Goal: Task Accomplishment & Management: Use online tool/utility

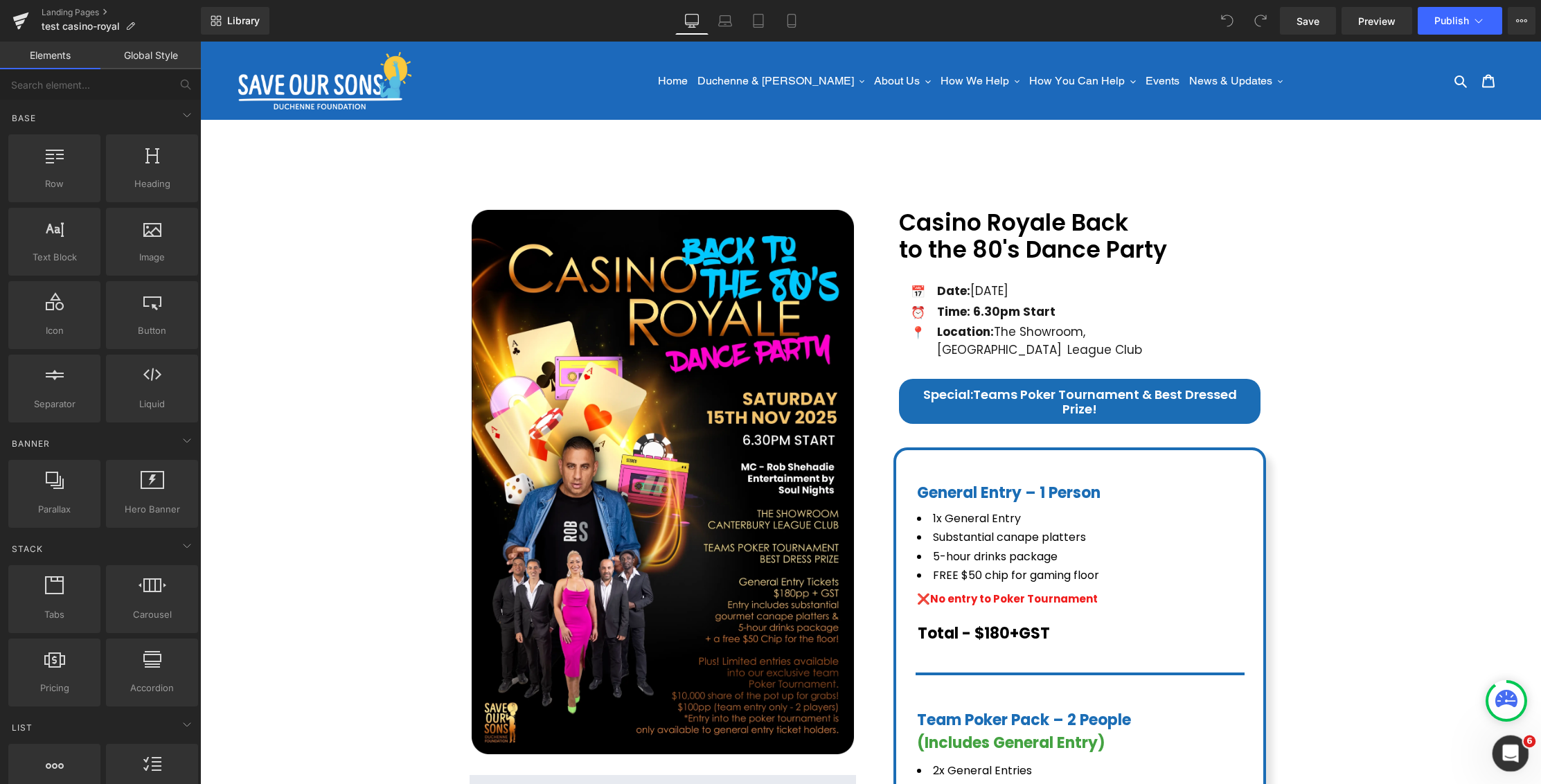
click at [1518, 755] on div "Open Intercom Messenger" at bounding box center [1509, 751] width 46 height 46
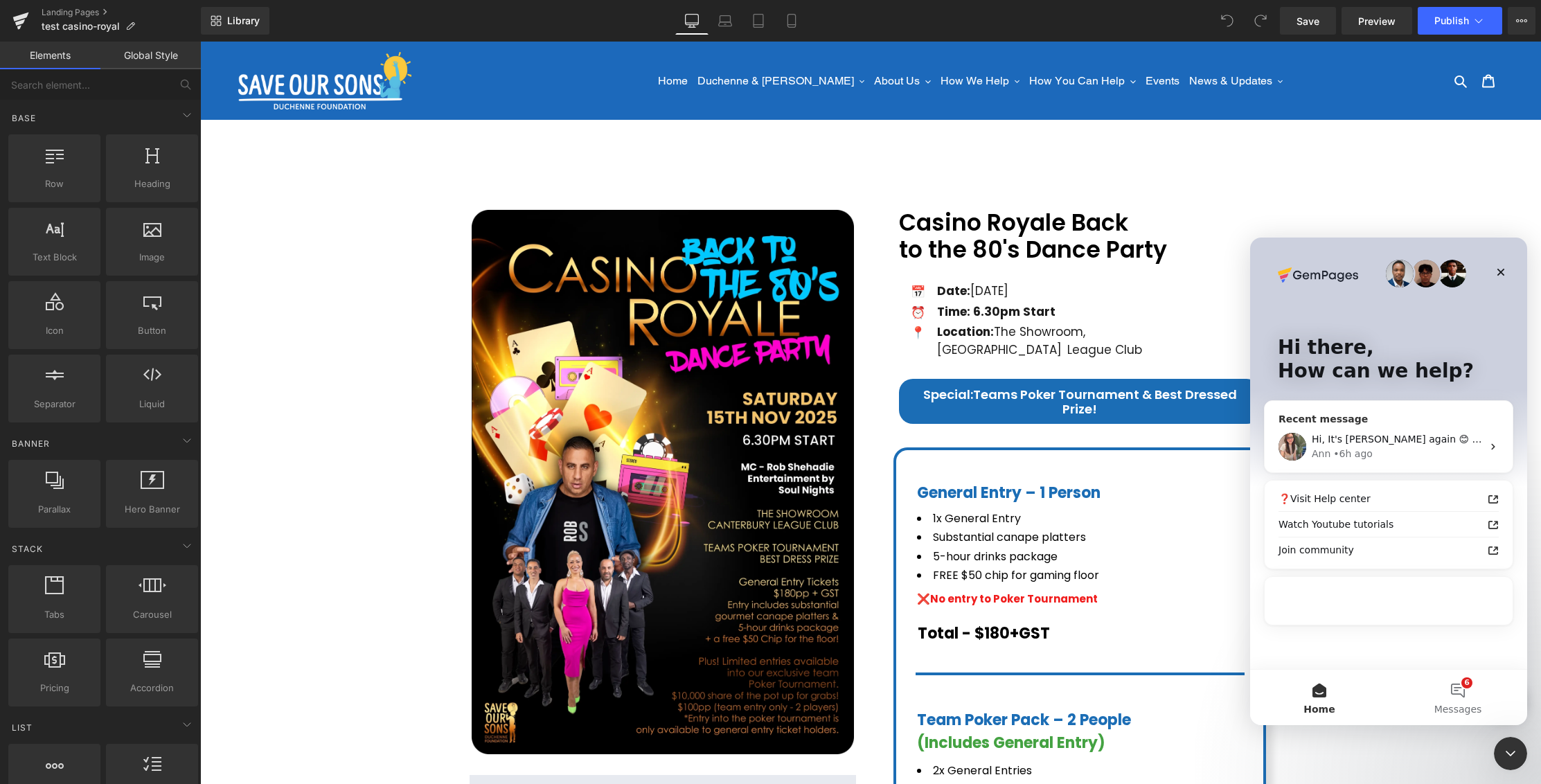
click at [1367, 448] on div "• 6h ago" at bounding box center [1353, 454] width 40 height 14
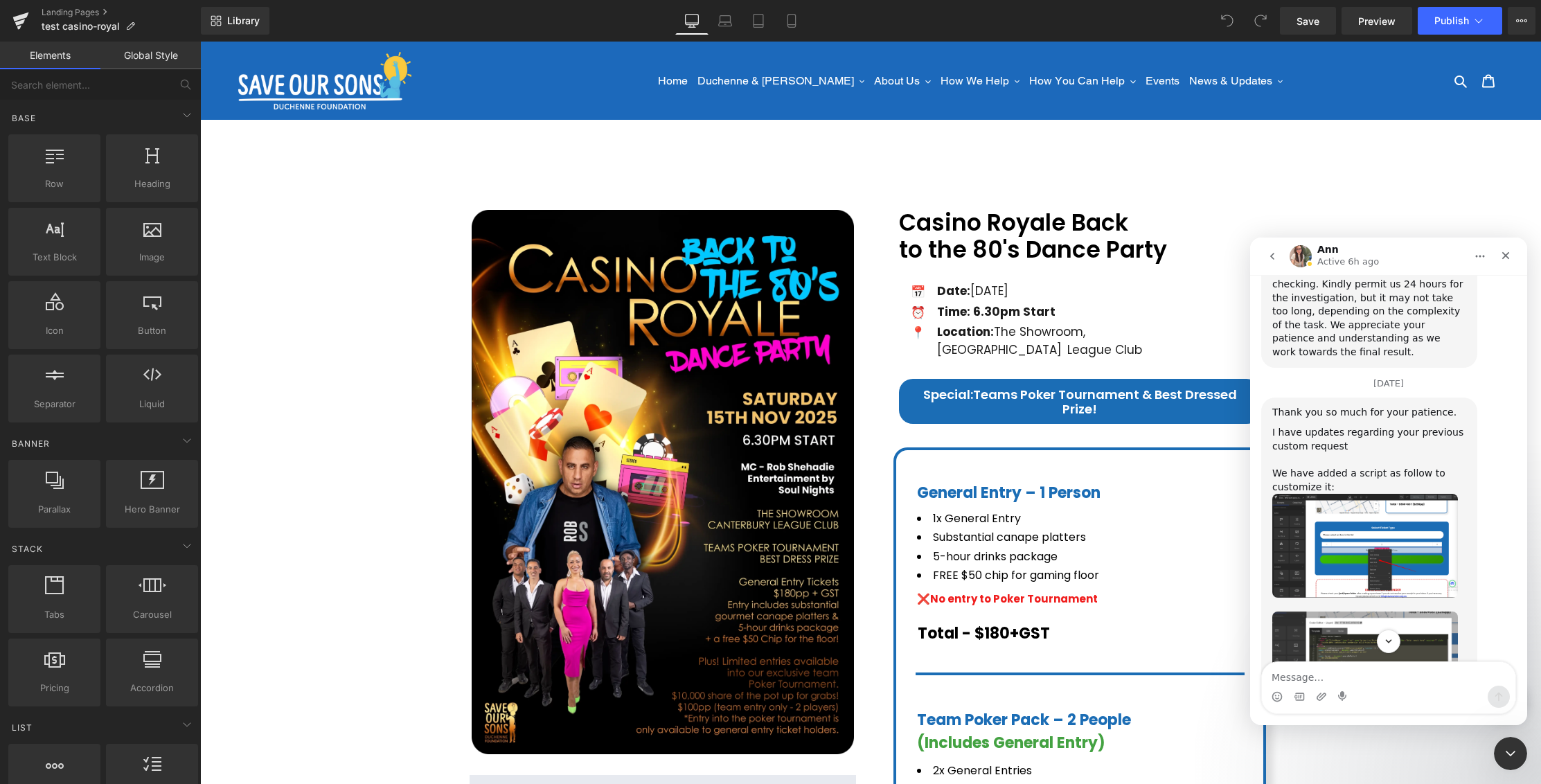
scroll to position [4109, 0]
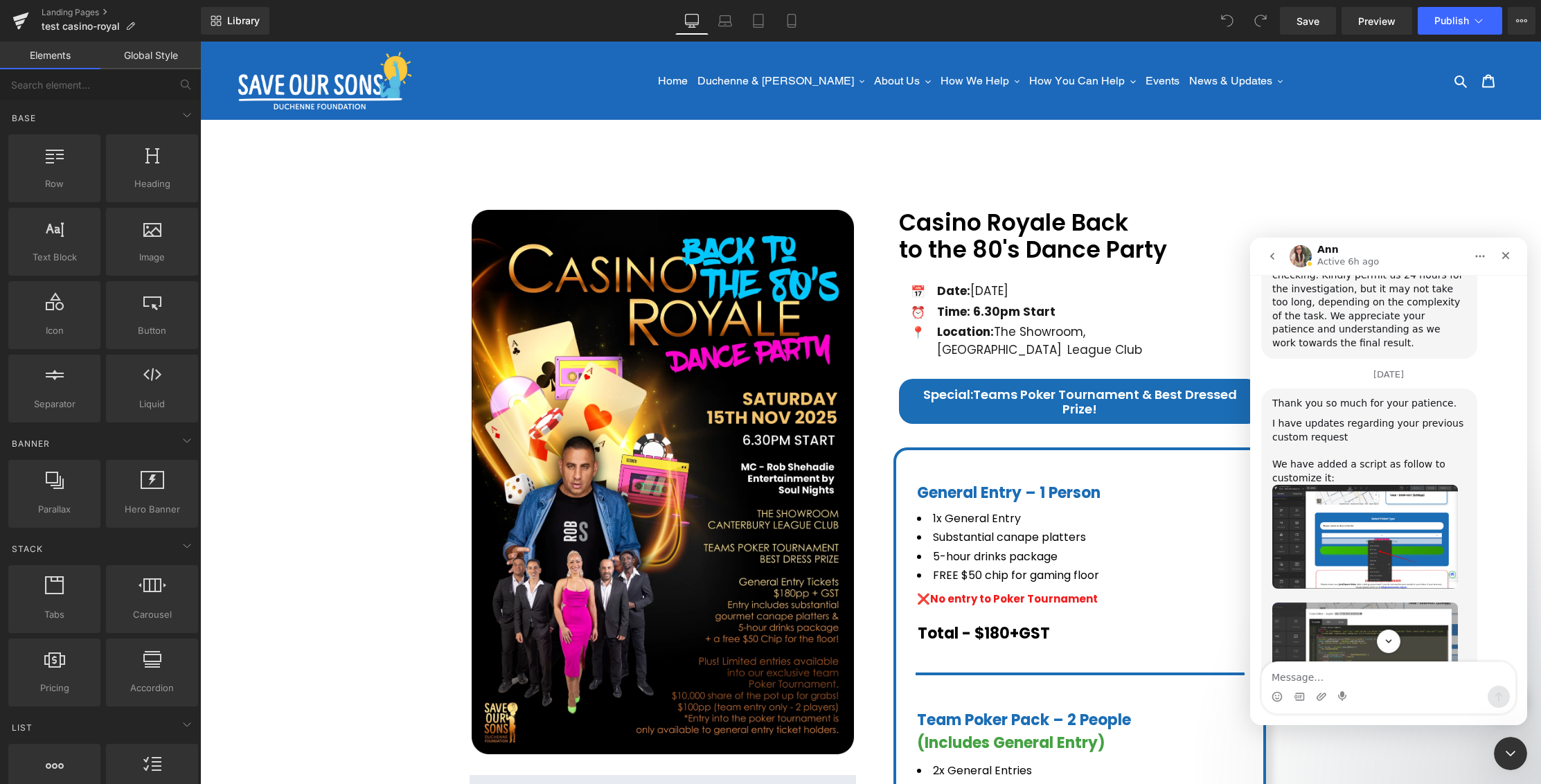
click at [1383, 485] on img "Ann says…" at bounding box center [1365, 537] width 185 height 104
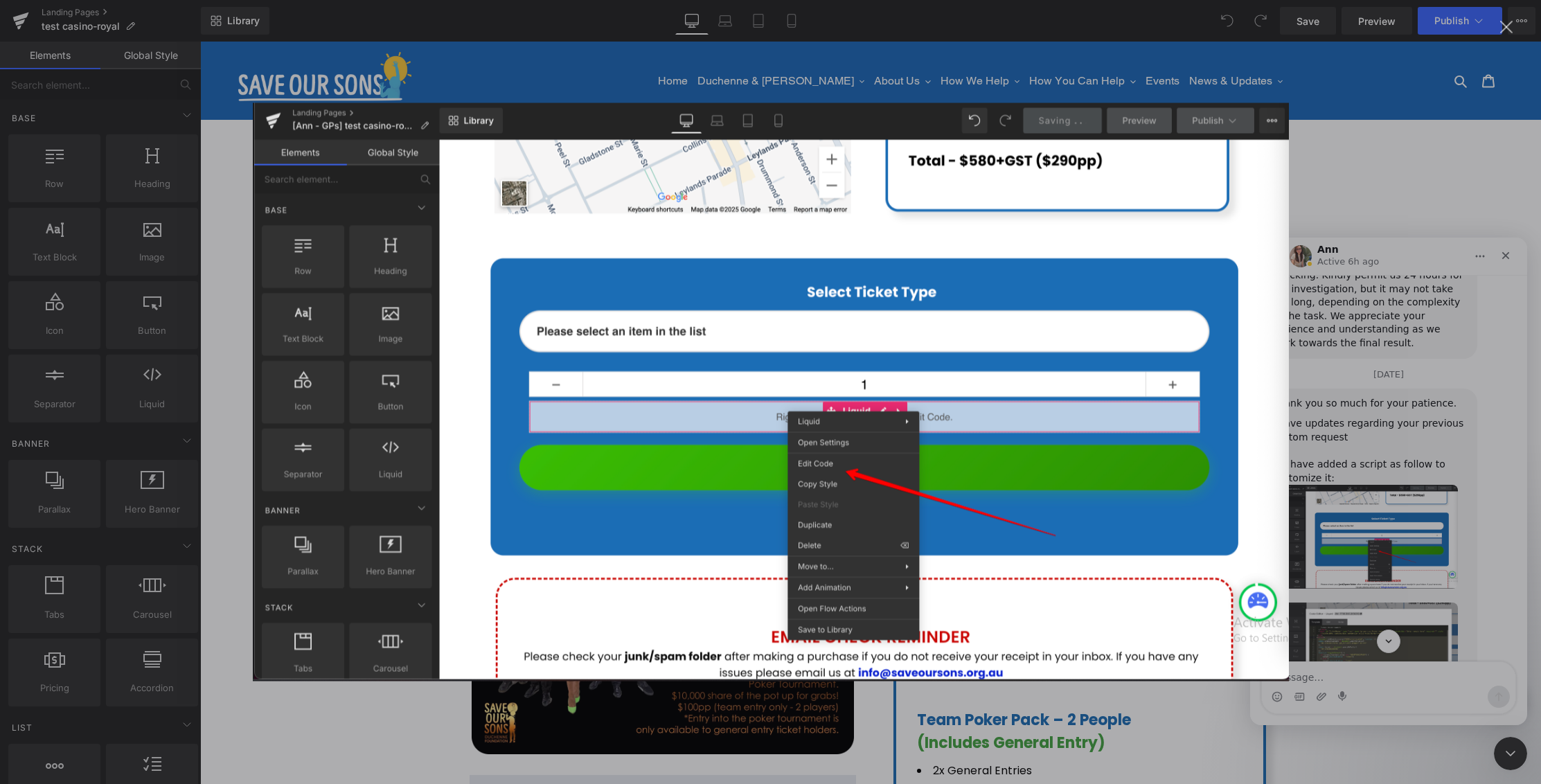
click at [1389, 513] on div "Intercom messenger" at bounding box center [770, 392] width 1541 height 784
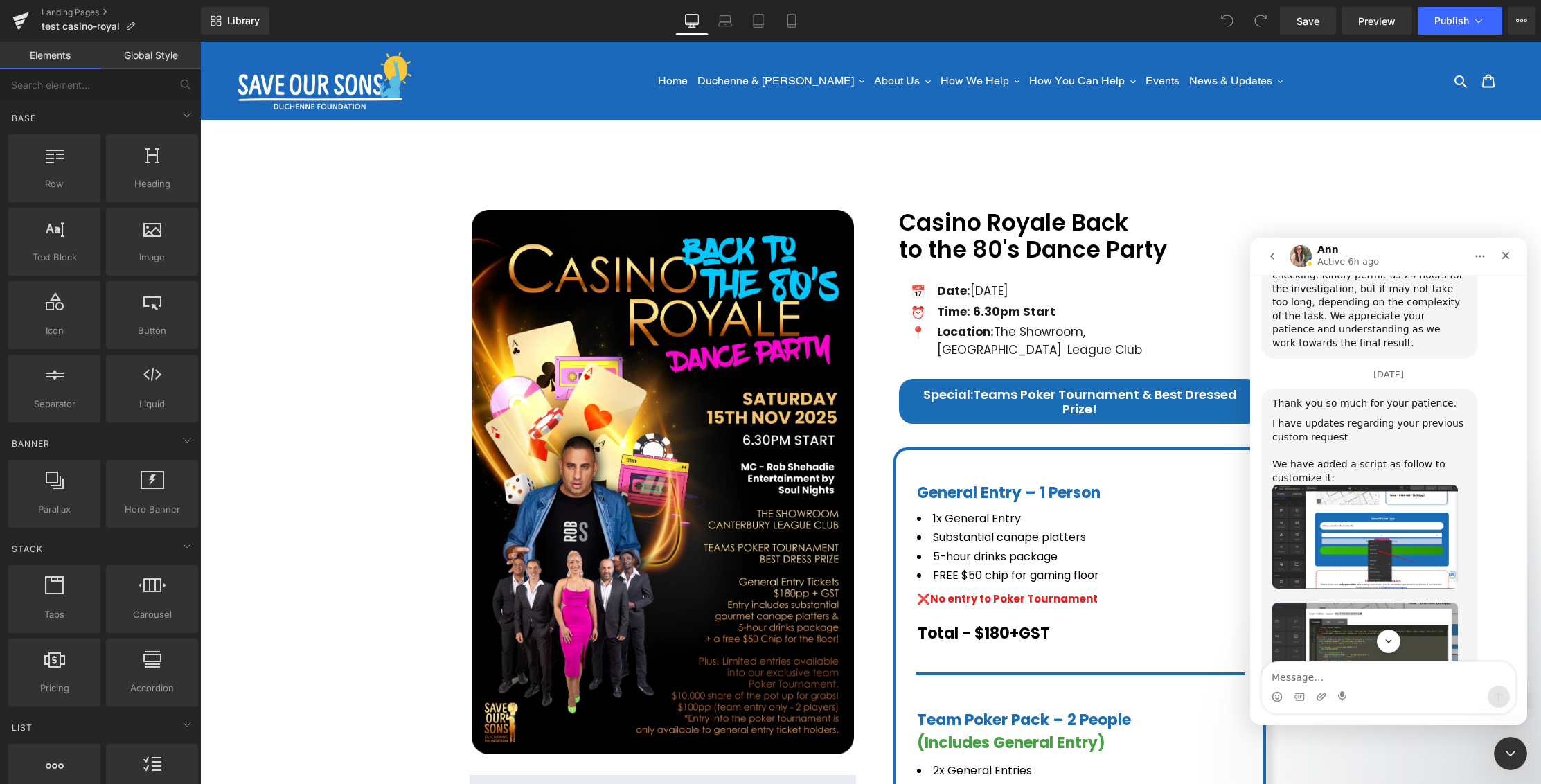
click at [1374, 602] on img "Ann says…" at bounding box center [1365, 645] width 185 height 86
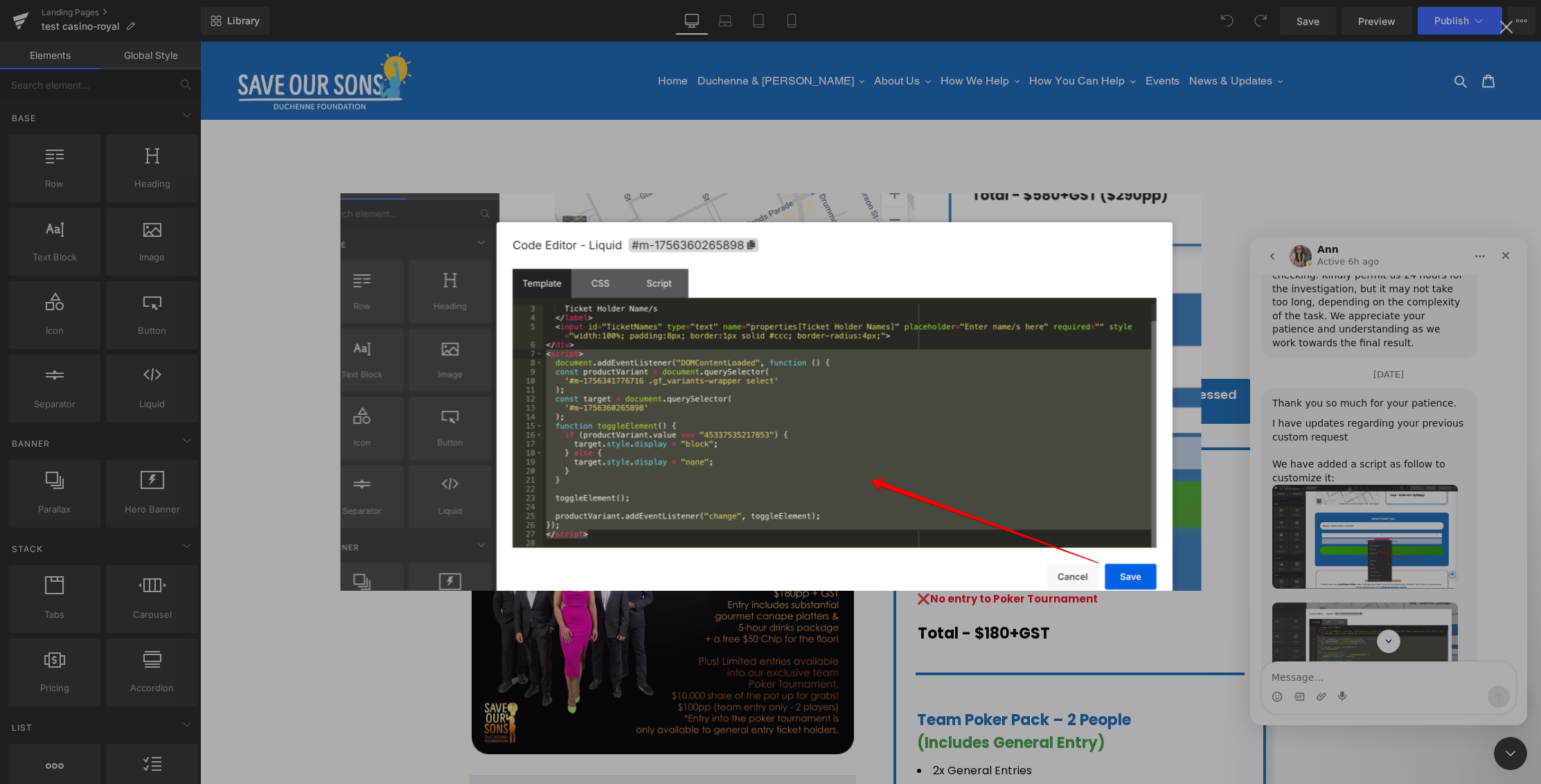
click at [699, 176] on div "Intercom messenger" at bounding box center [770, 392] width 1541 height 784
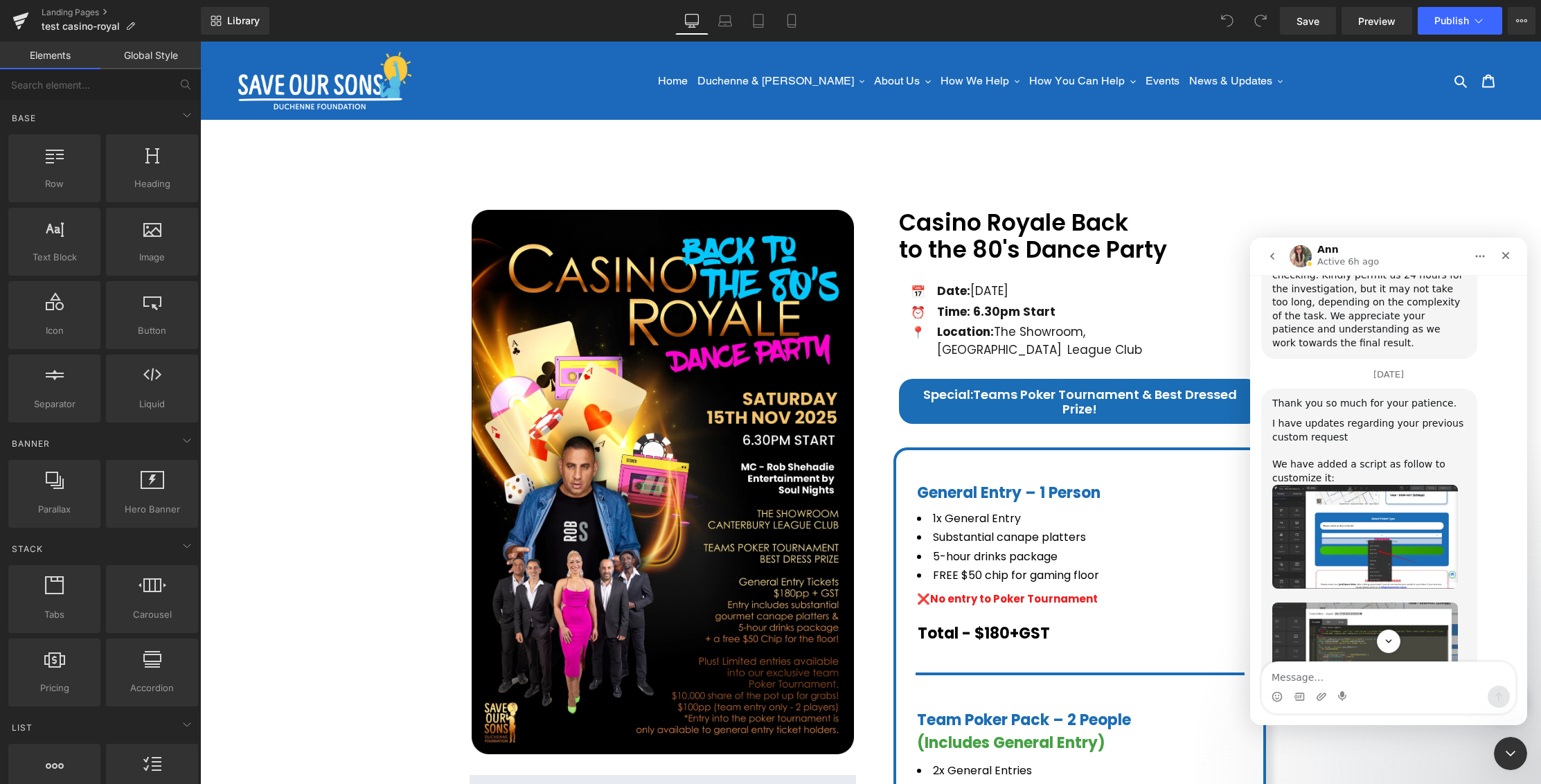
click at [699, 222] on div at bounding box center [879, 279] width 361 height 115
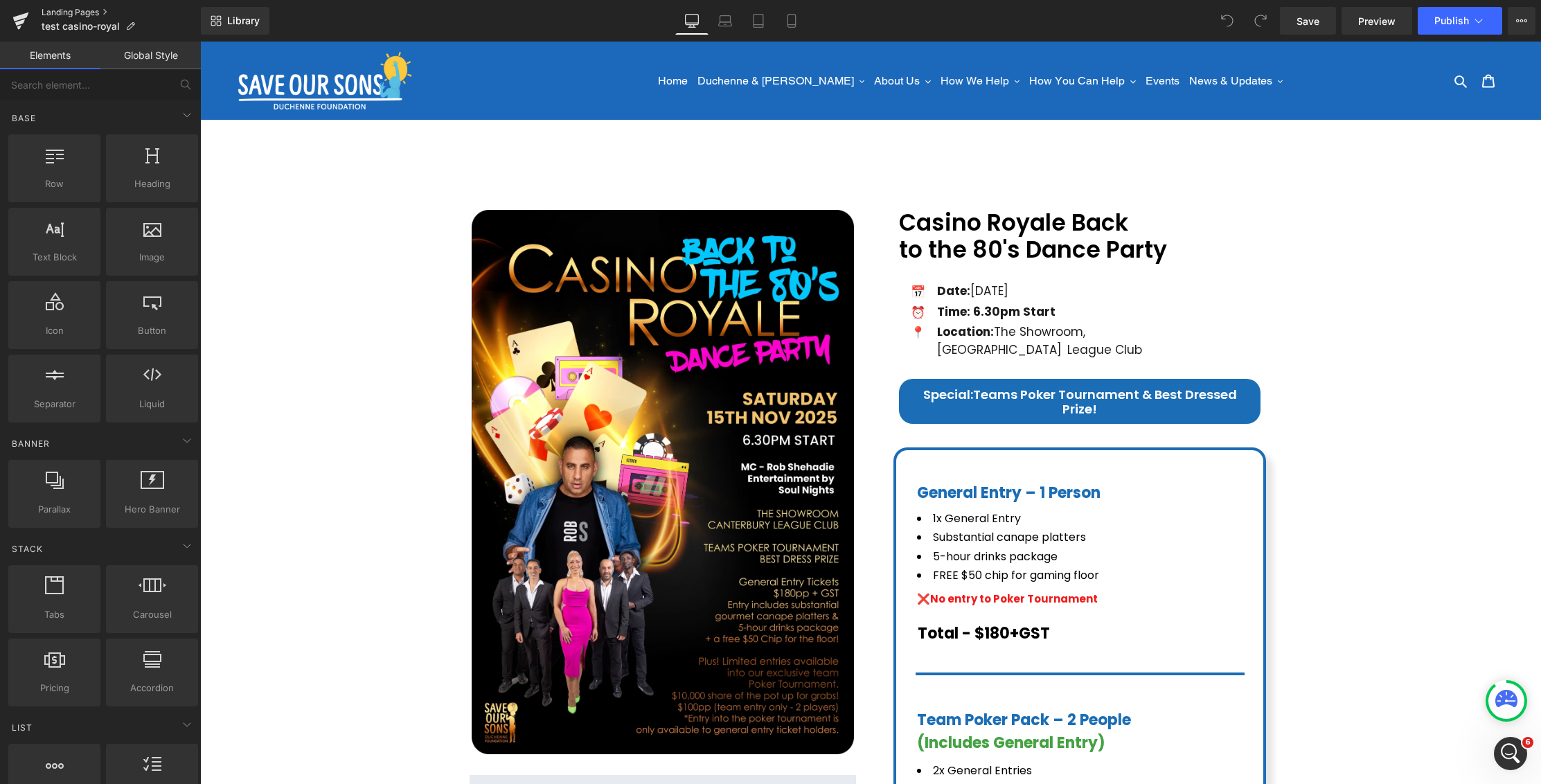
click at [74, 14] on link "Landing Pages" at bounding box center [121, 12] width 159 height 11
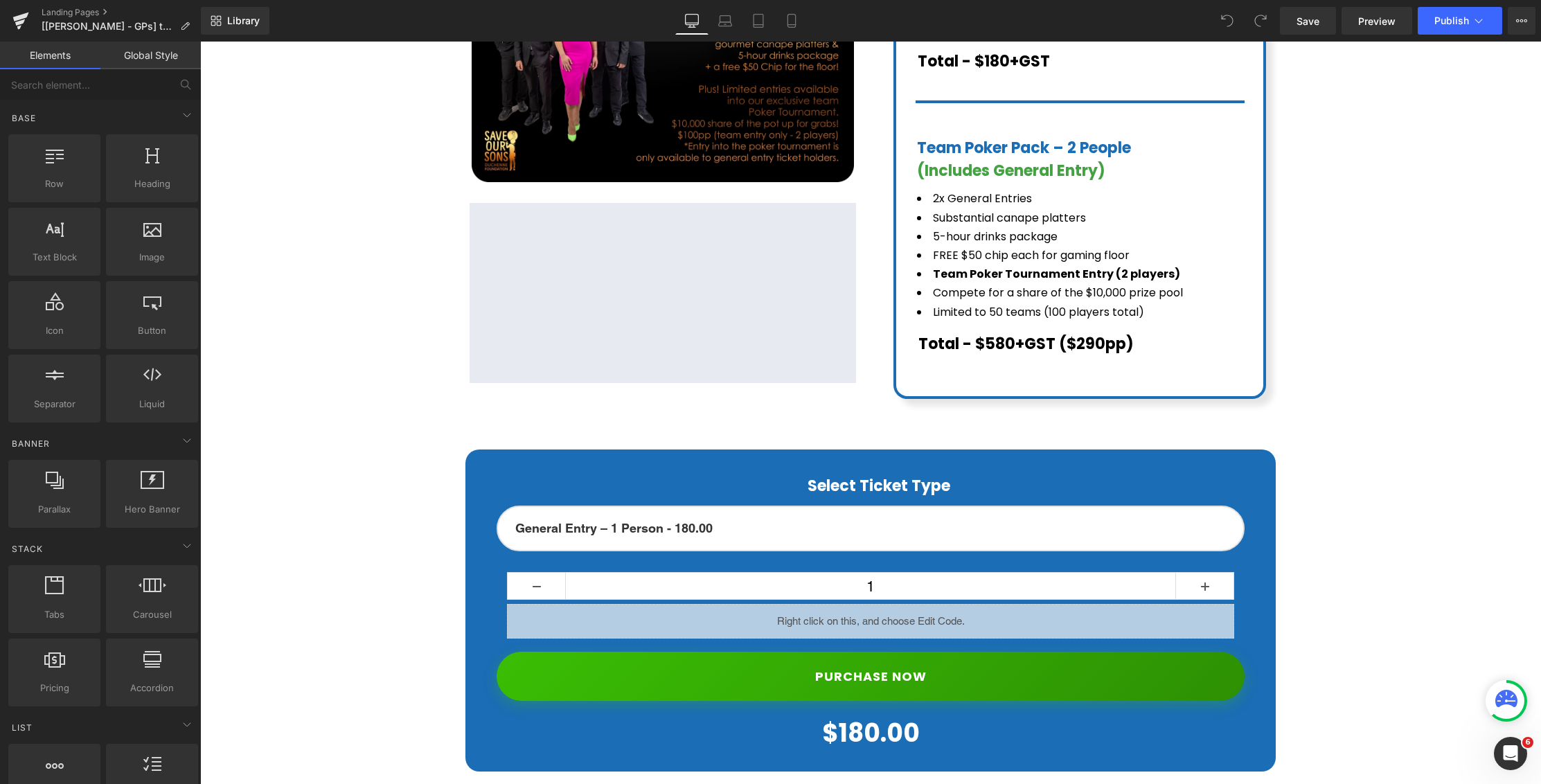
scroll to position [666, 0]
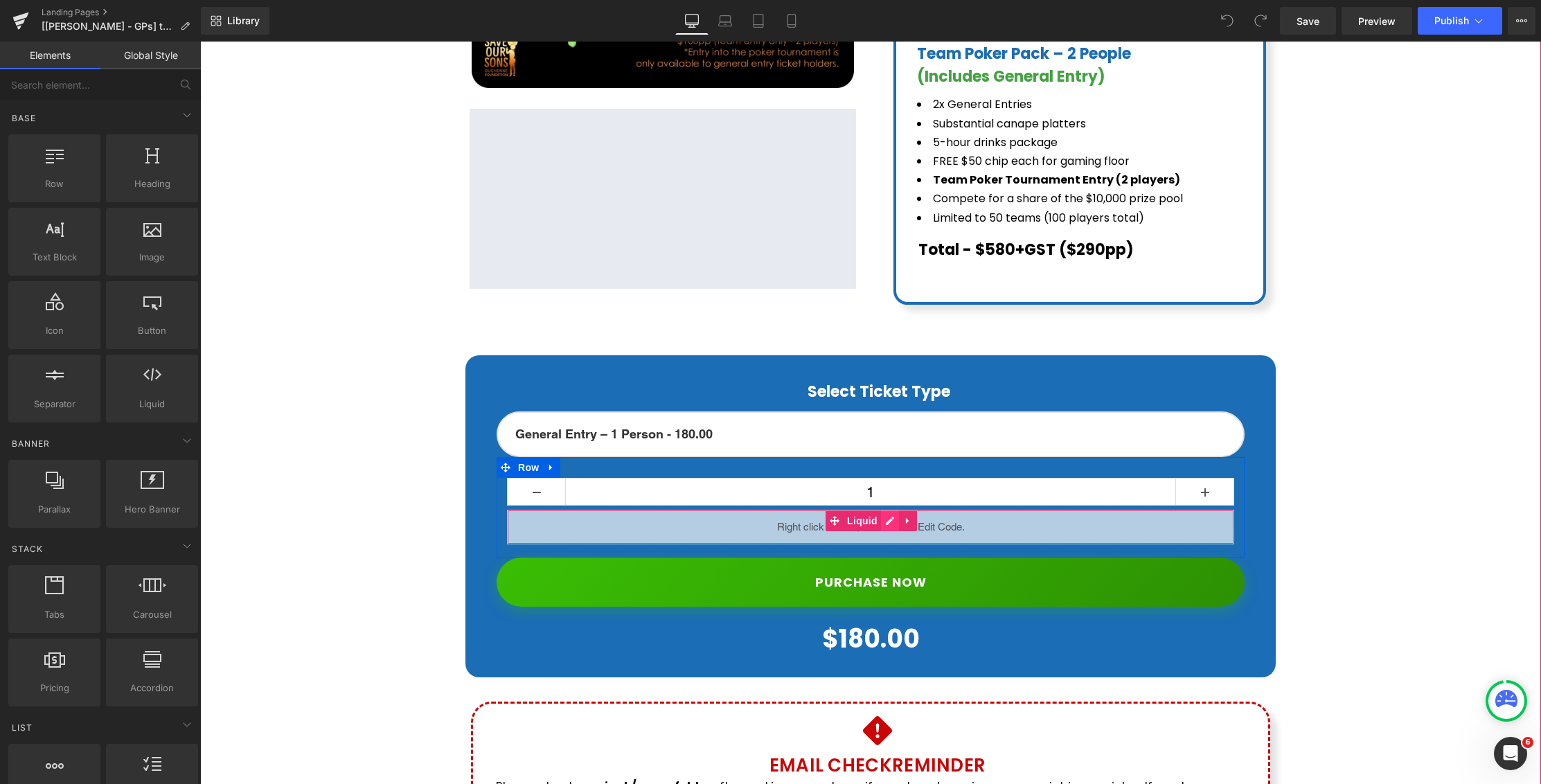
click at [887, 510] on div "Liquid" at bounding box center [870, 527] width 728 height 35
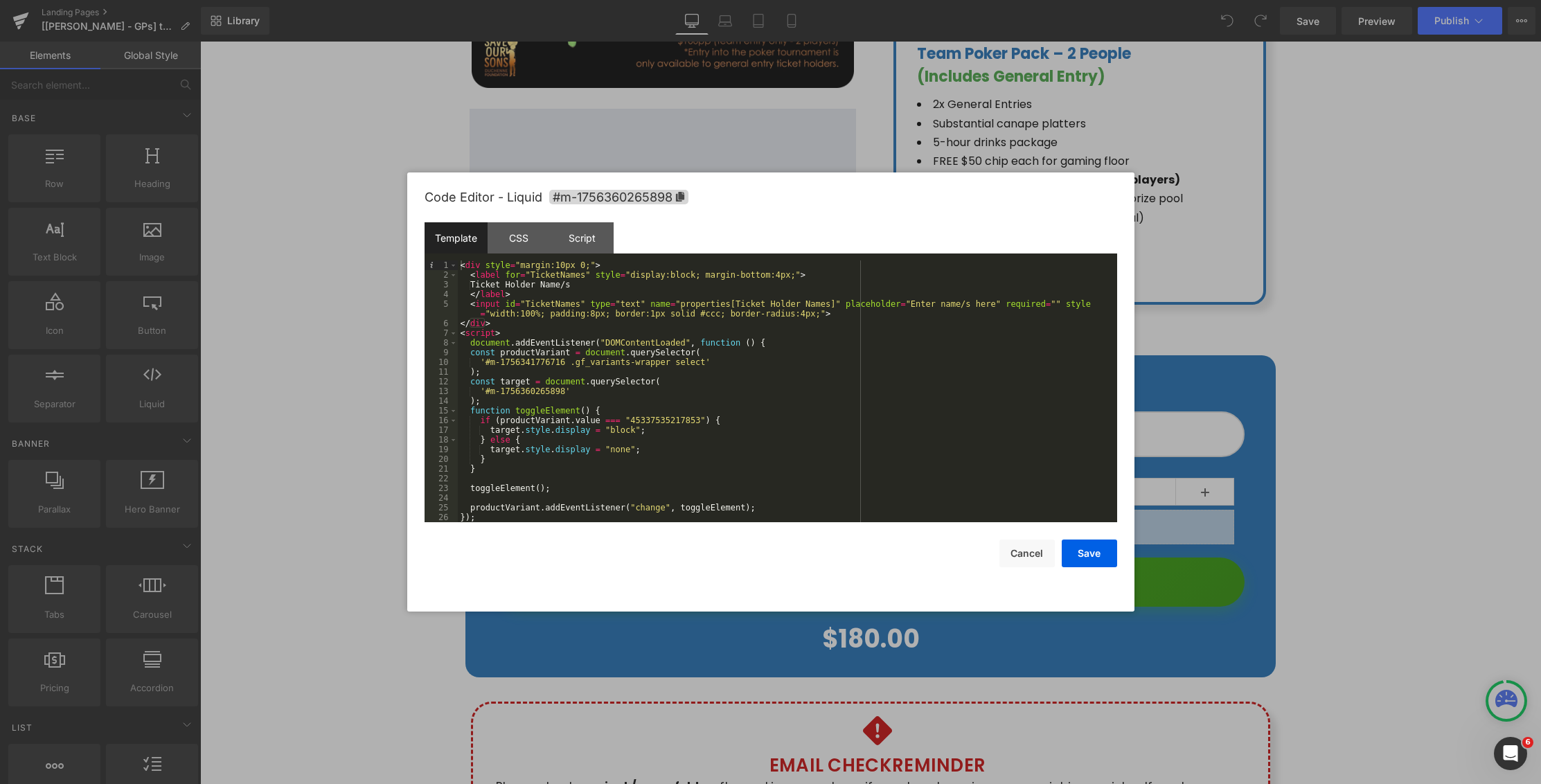
scroll to position [0, 0]
click at [599, 237] on div "Script" at bounding box center [582, 238] width 63 height 32
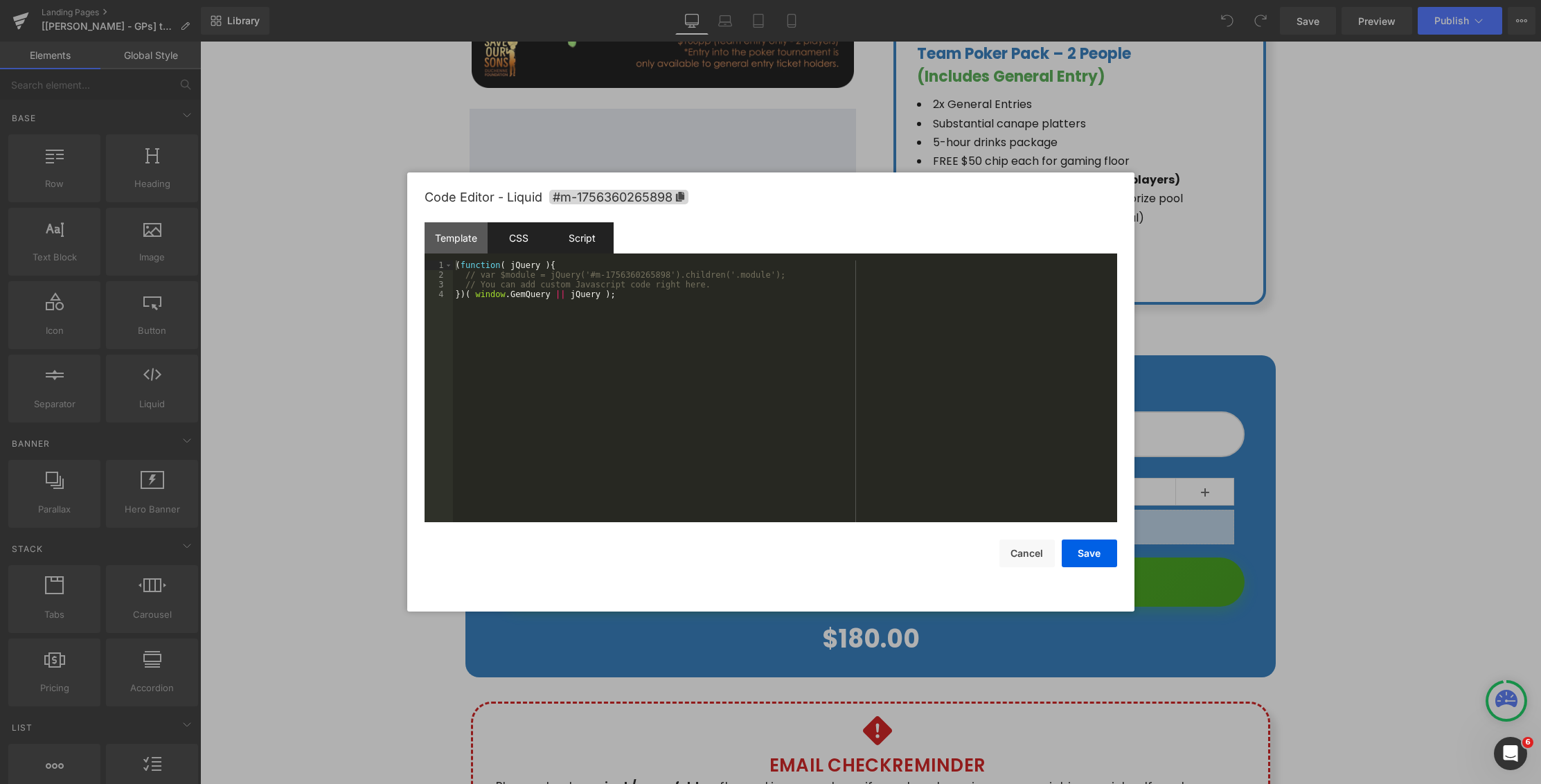
click at [526, 240] on div "CSS" at bounding box center [519, 238] width 63 height 32
click at [466, 241] on div "Template" at bounding box center [456, 238] width 63 height 32
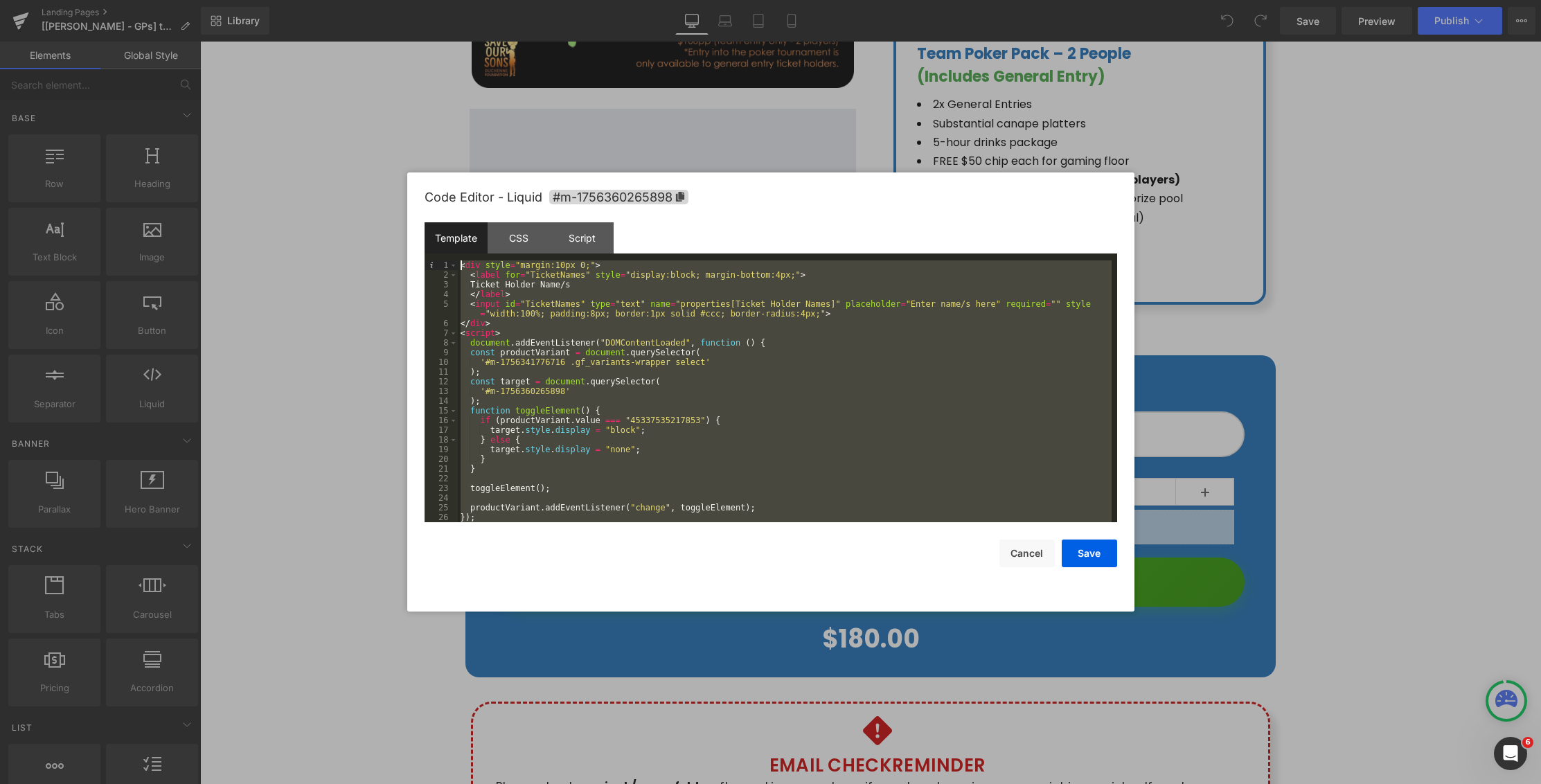
drag, startPoint x: 563, startPoint y: 440, endPoint x: 465, endPoint y: 183, distance: 275.1
click at [465, 183] on div "Code Editor - Liquid #m-1756360265898 Template CSS Script Data 1 2 3 4 5 6 7 8 …" at bounding box center [770, 392] width 692 height 439
click at [618, 343] on div "< div style = "margin:10px 0;" > < label for = "TicketNames" style = "display:b…" at bounding box center [785, 401] width 654 height 281
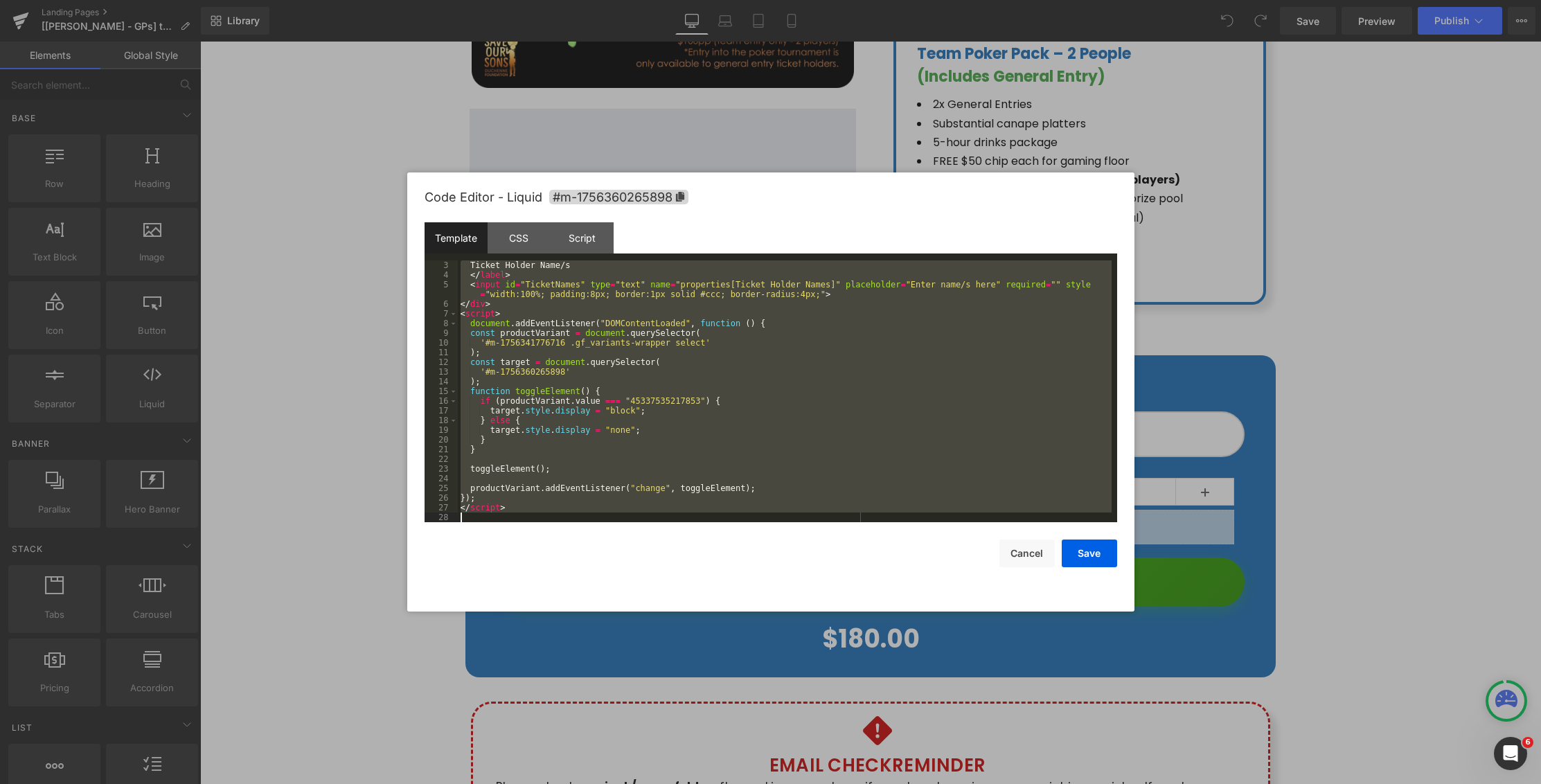
drag, startPoint x: 459, startPoint y: 266, endPoint x: 660, endPoint y: 514, distance: 319.2
click at [660, 514] on div "Ticket Holder Name/s </ label > < input id = "TicketNames" type = "text" name =…" at bounding box center [785, 401] width 654 height 281
click at [829, 366] on div "< label for = "TicketNames" style = "display:block; margin-bottom:4px;" > Ticke…" at bounding box center [785, 394] width 654 height 281
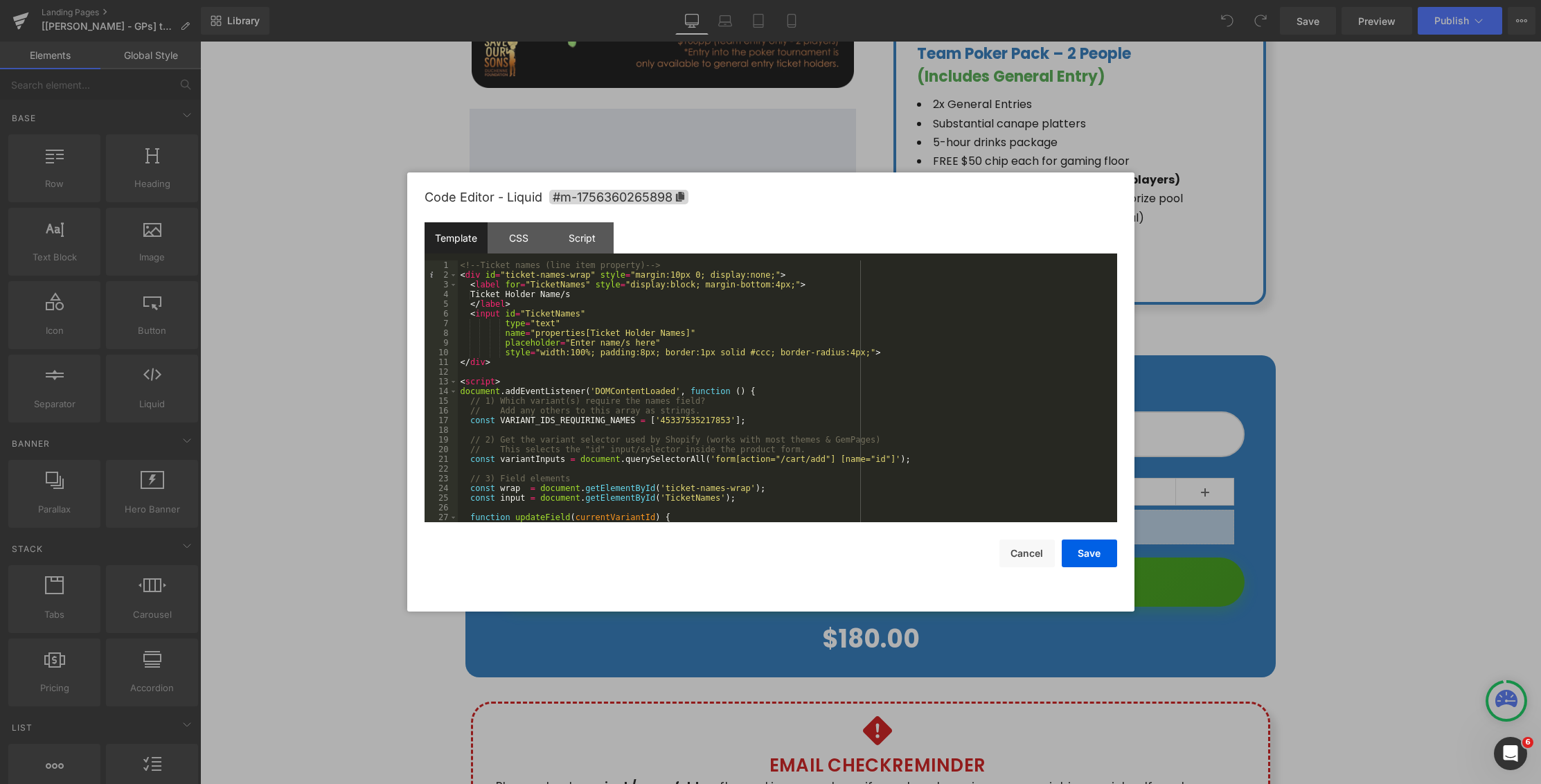
scroll to position [0, 0]
click at [1078, 552] on button "Save" at bounding box center [1090, 553] width 56 height 28
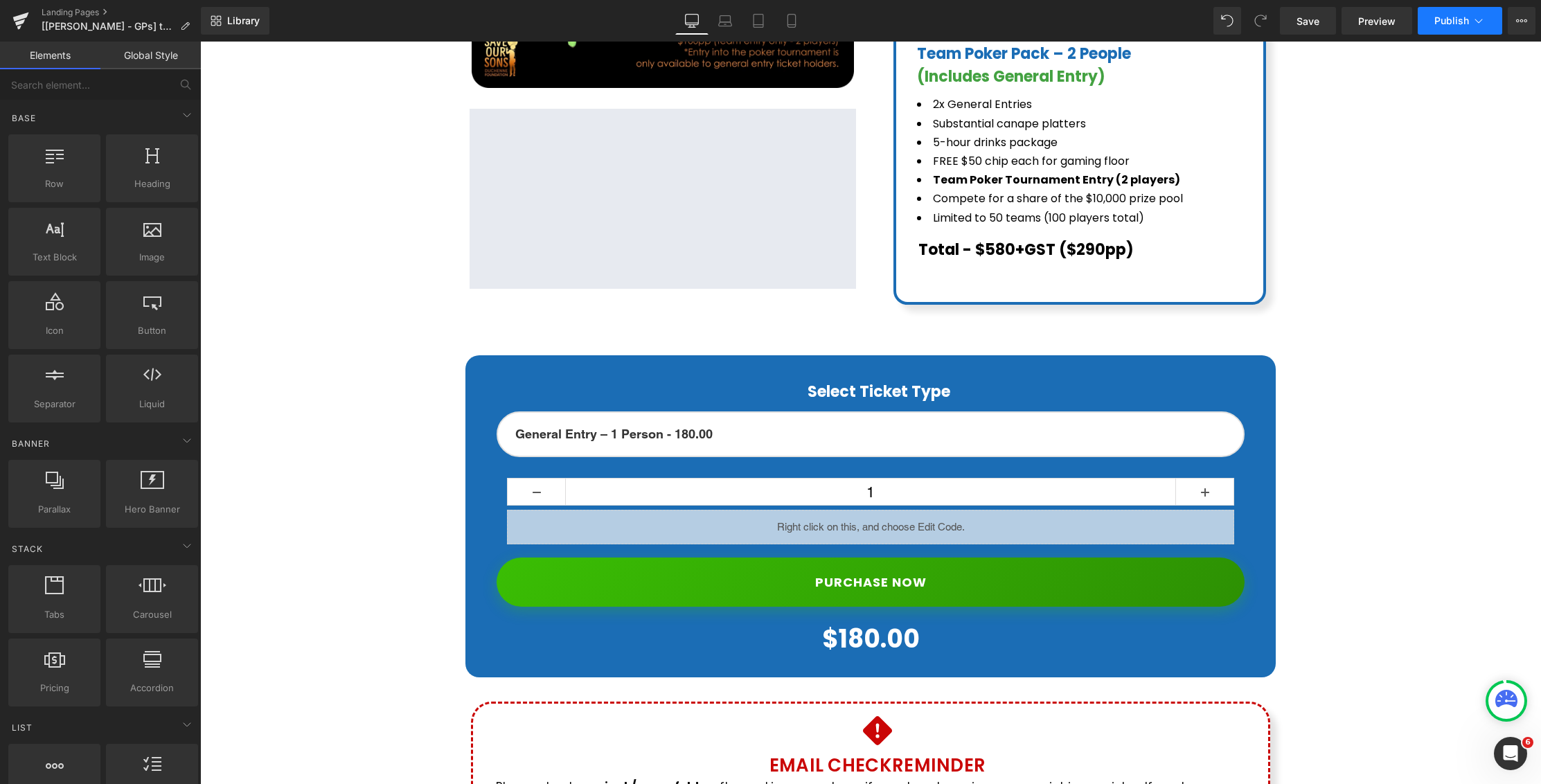
click at [1458, 27] on button "Publish" at bounding box center [1460, 20] width 85 height 28
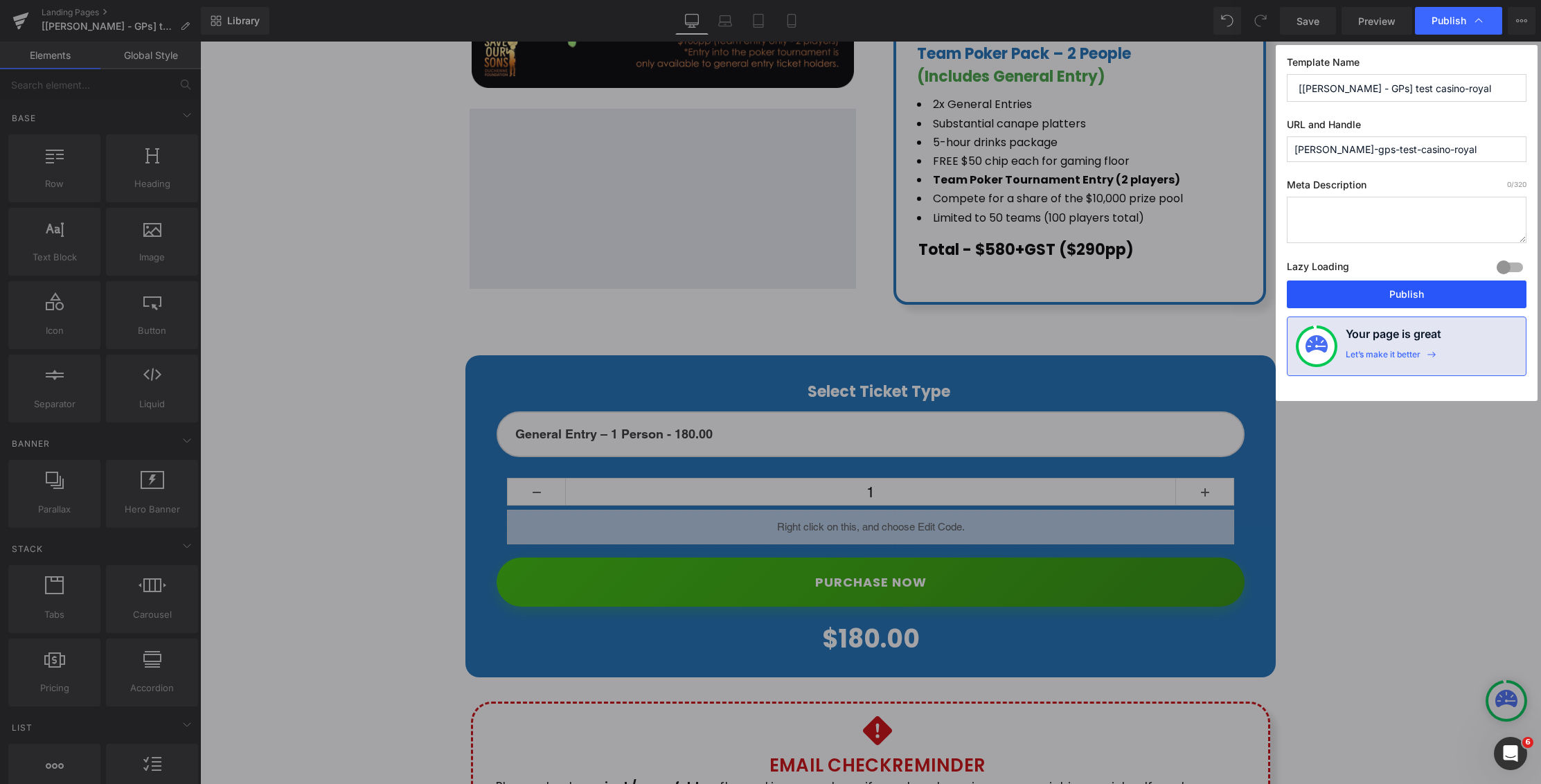
drag, startPoint x: 1371, startPoint y: 291, endPoint x: 1171, endPoint y: 249, distance: 204.4
click at [0, 0] on button "Publish" at bounding box center [0, 0] width 0 height 0
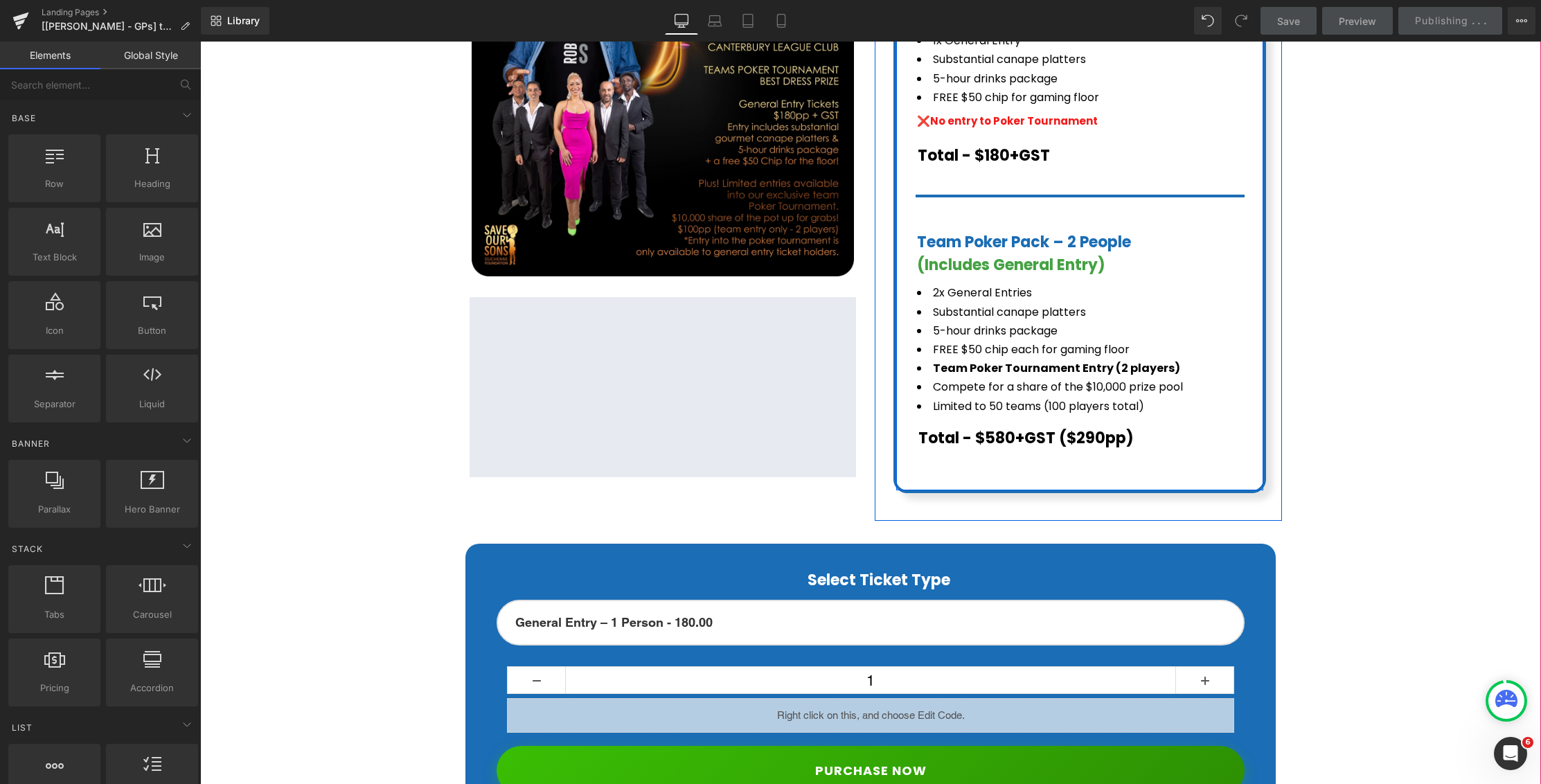
scroll to position [456, 0]
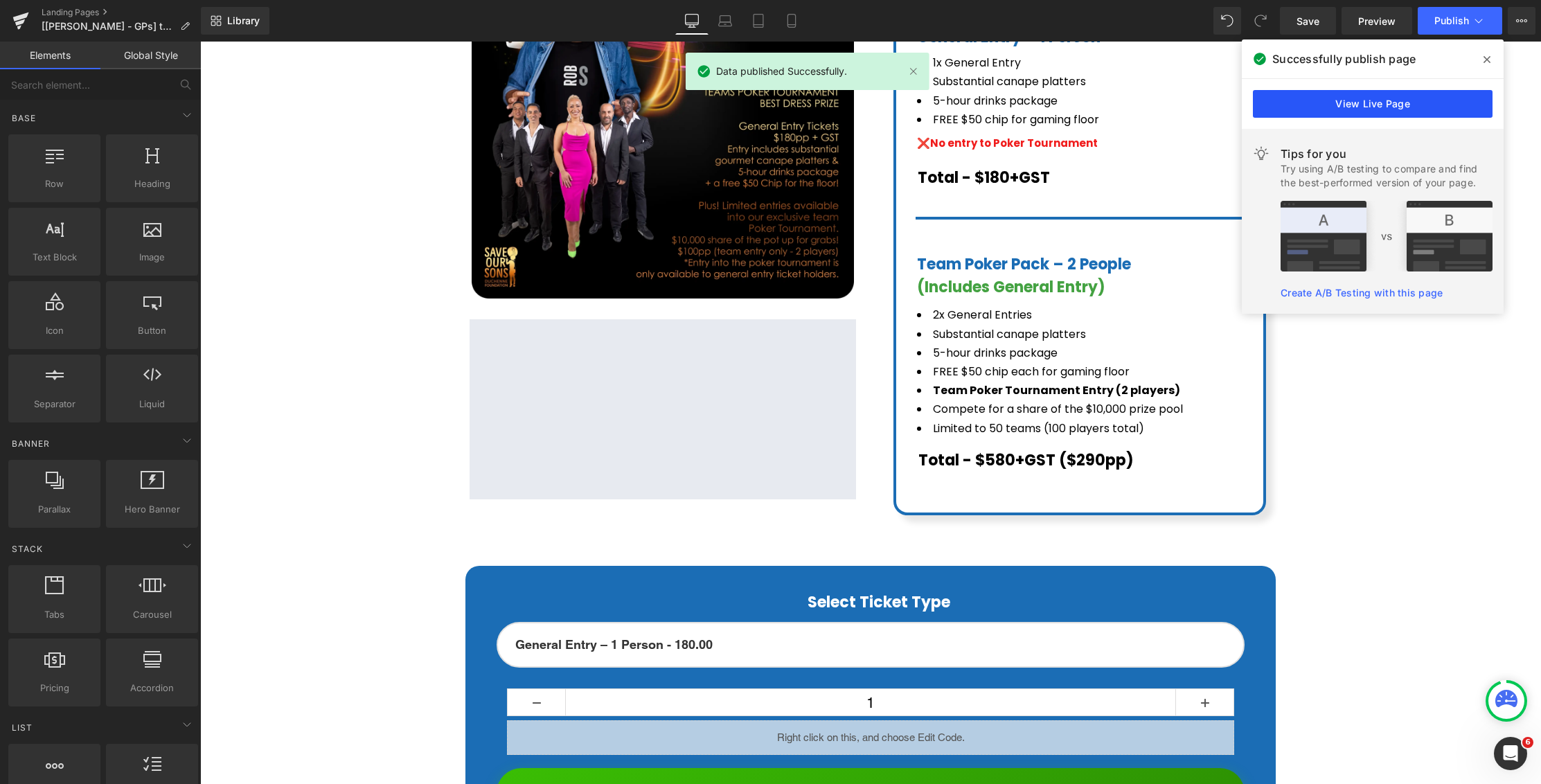
click at [0, 0] on link "View Live Page" at bounding box center [0, 0] width 0 height 0
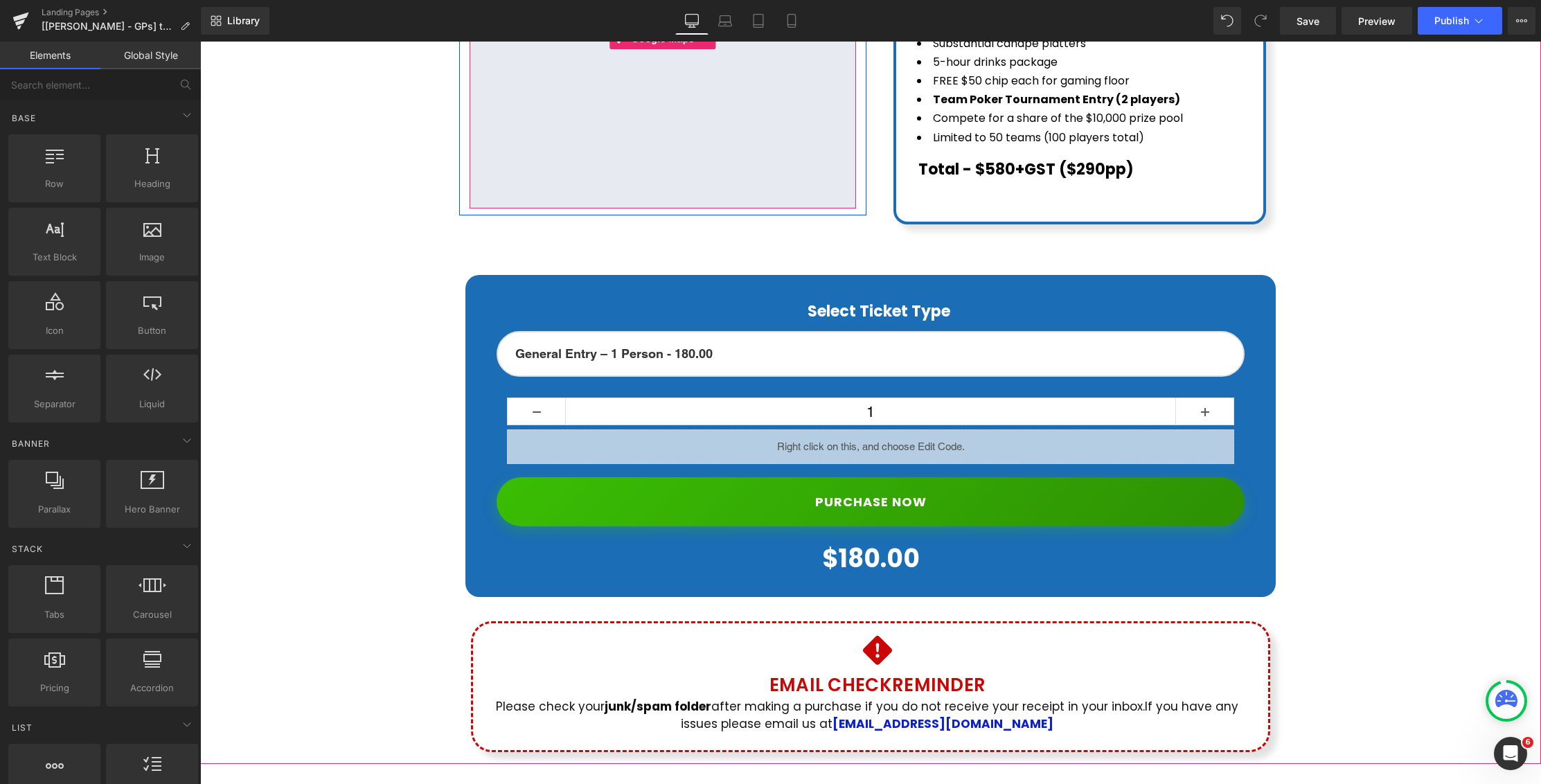
scroll to position [852, 0]
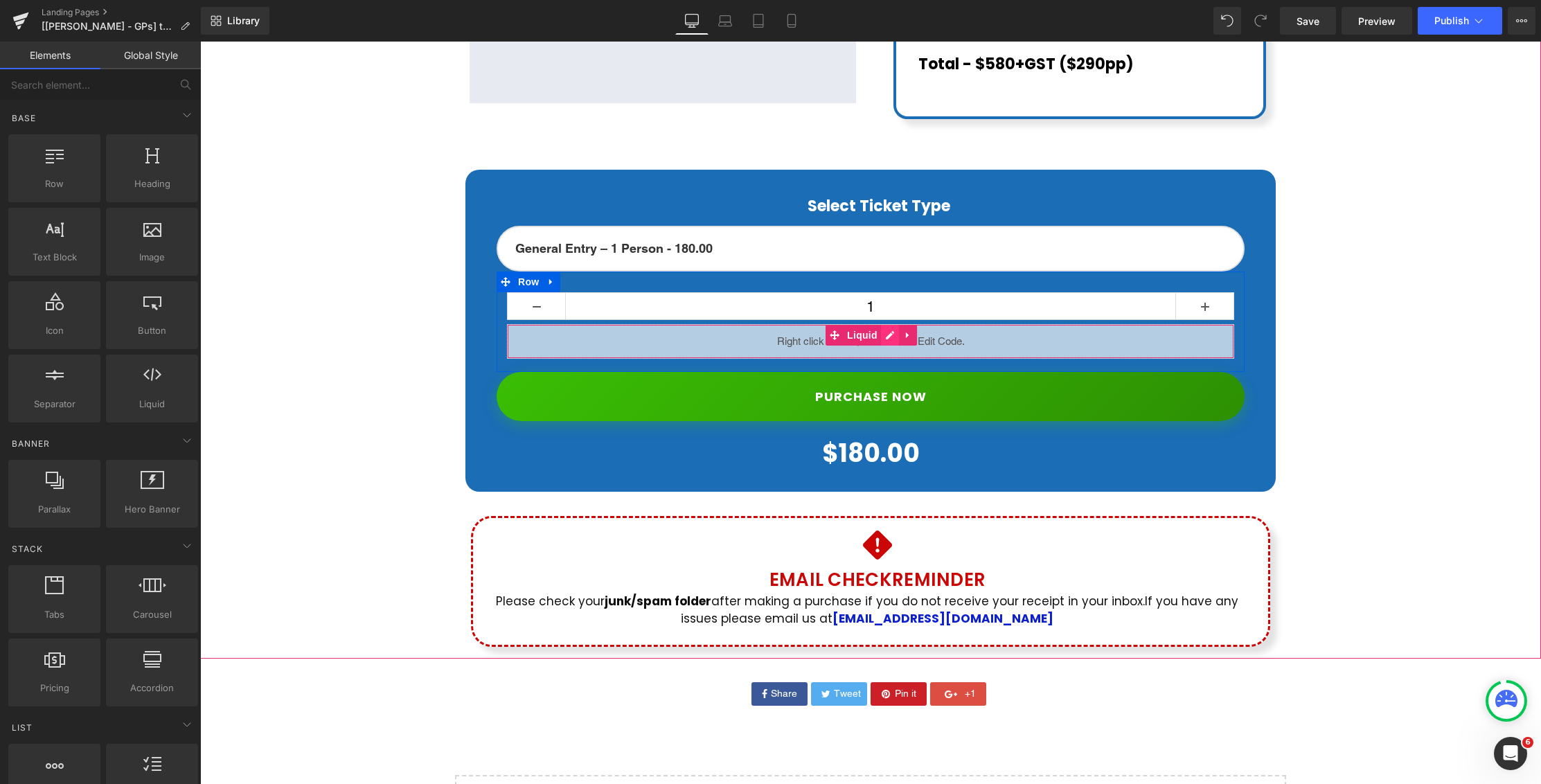
click at [894, 324] on div "Liquid" at bounding box center [870, 342] width 728 height 35
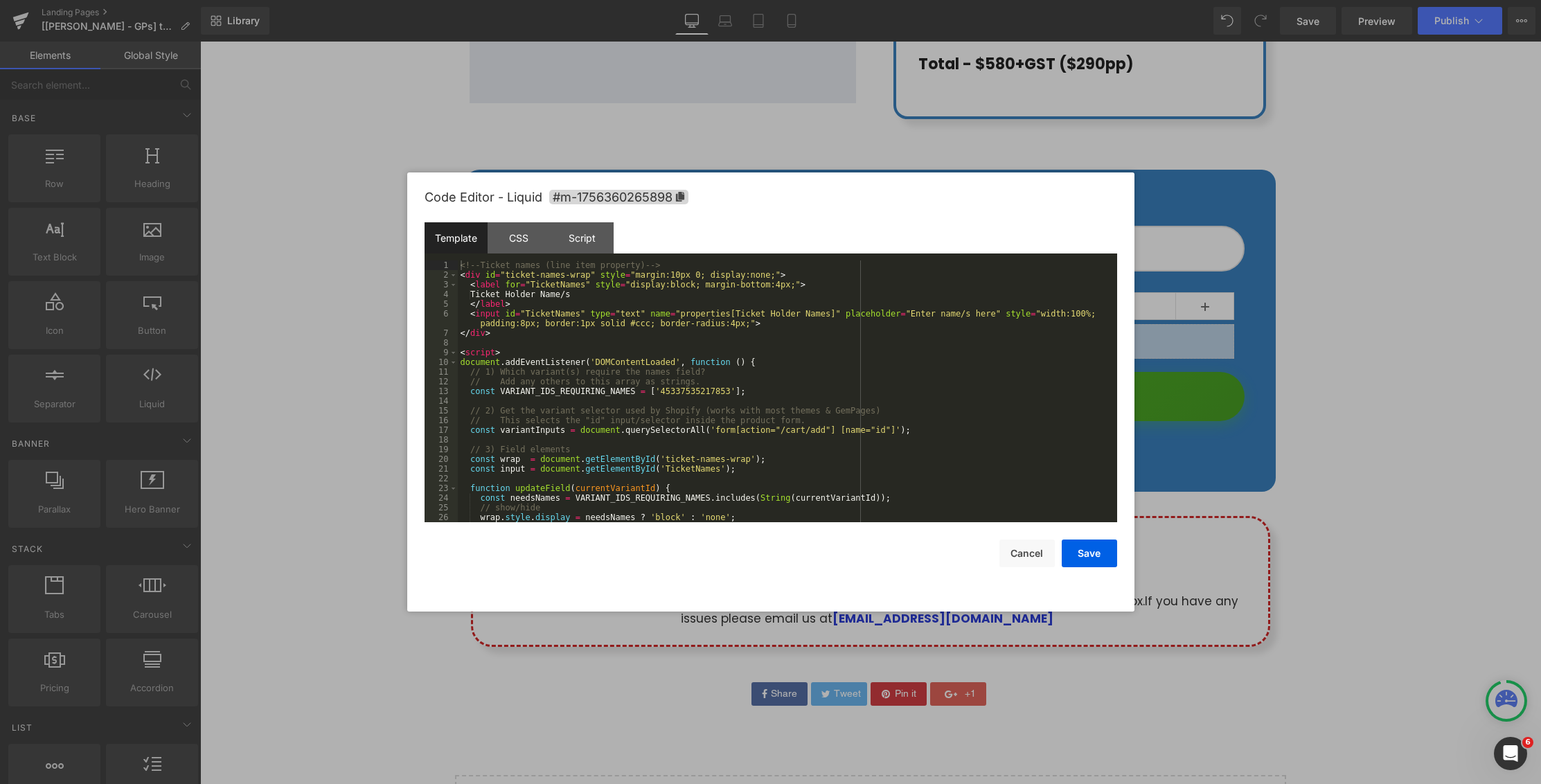
click at [663, 376] on div "<!-- Ticket names (line item property) --> < div id = "ticket-names-wrap" style…" at bounding box center [785, 401] width 654 height 281
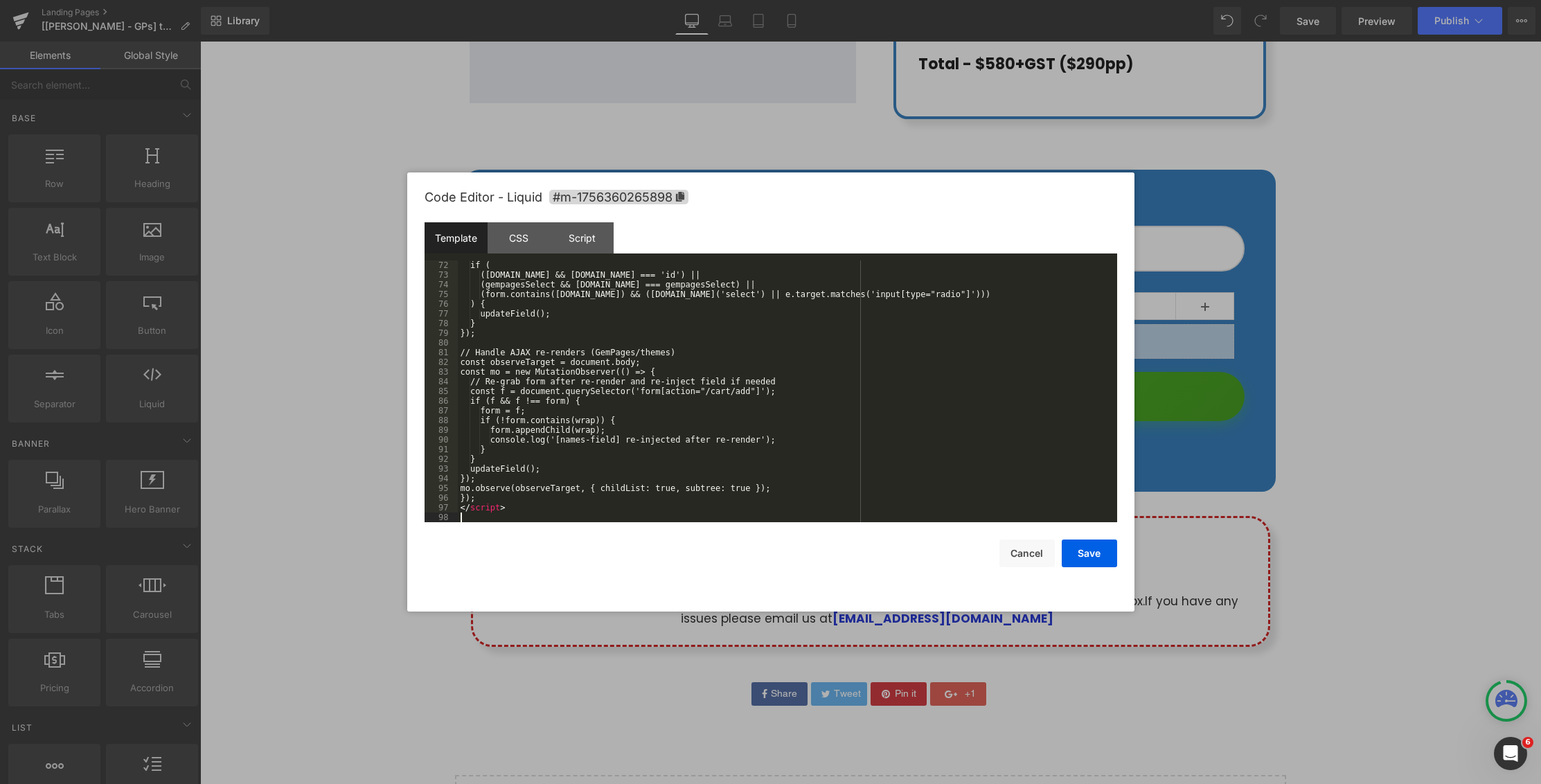
scroll to position [689, 0]
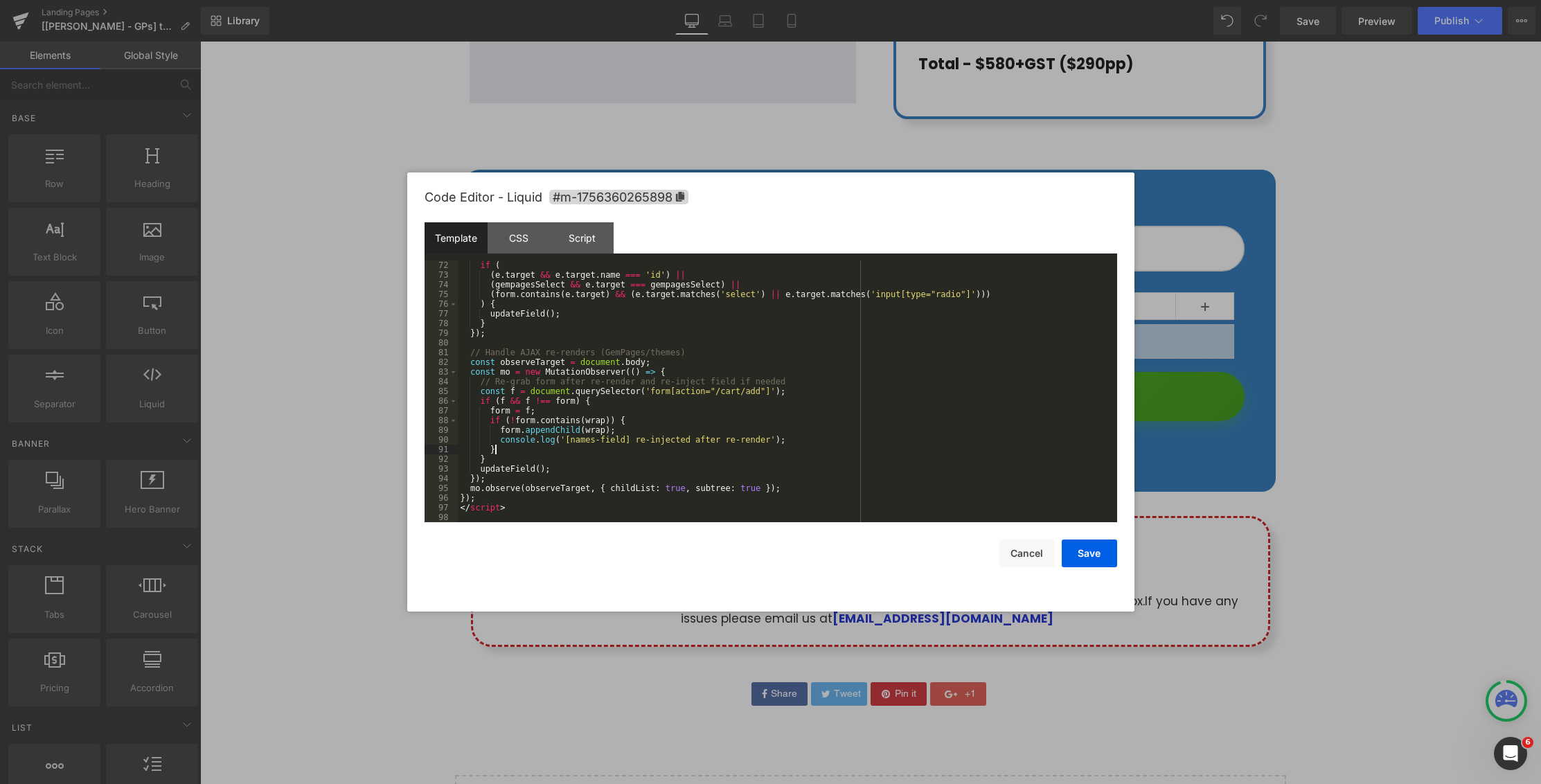
click at [964, 450] on div "if ( ( e . target && e . target . name === 'id' ) || ( gempagesSelect && e . ta…" at bounding box center [785, 401] width 654 height 281
click at [1104, 549] on button "Save" at bounding box center [1090, 553] width 56 height 28
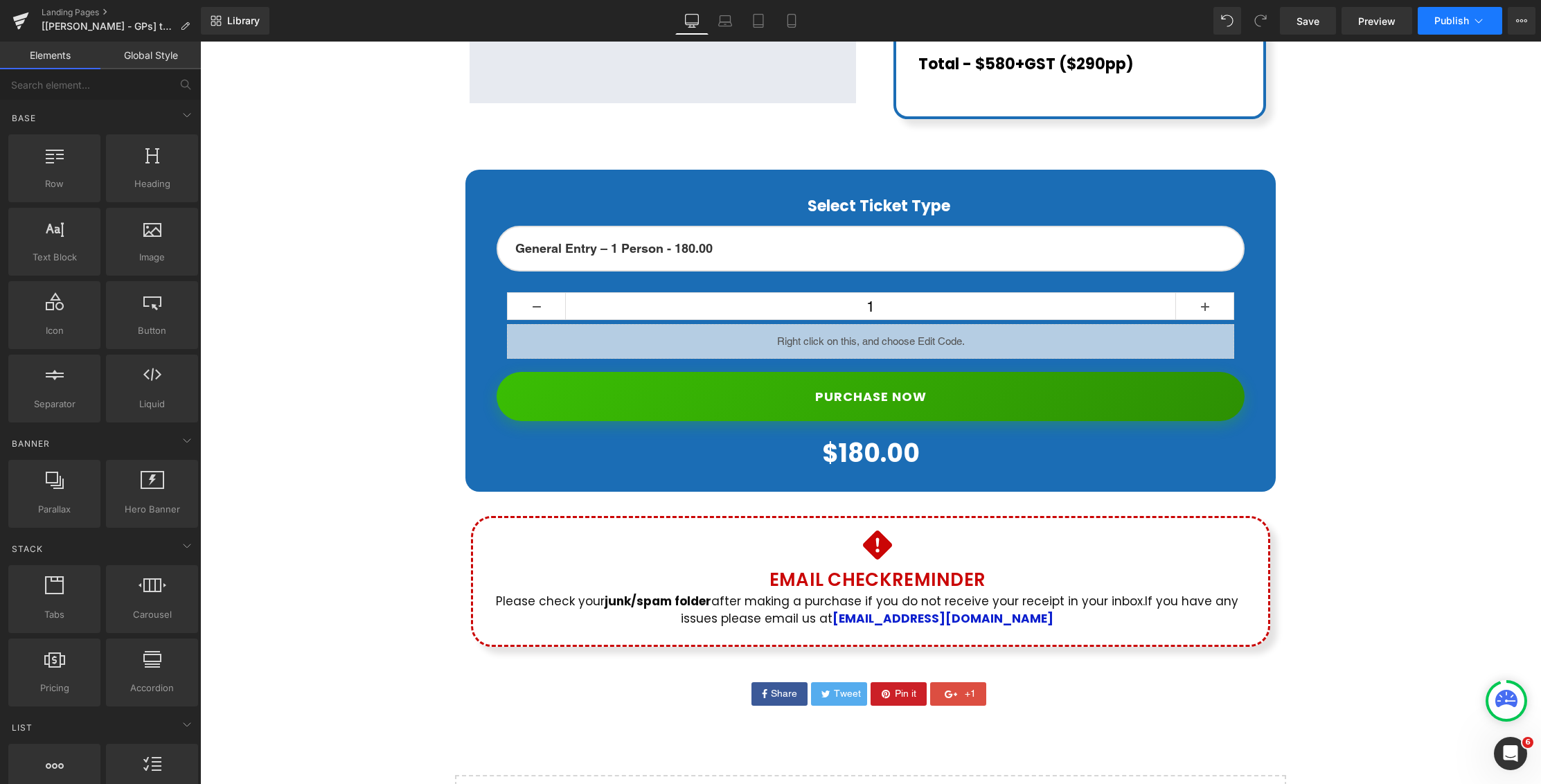
click at [1470, 11] on button "Publish" at bounding box center [1460, 20] width 85 height 28
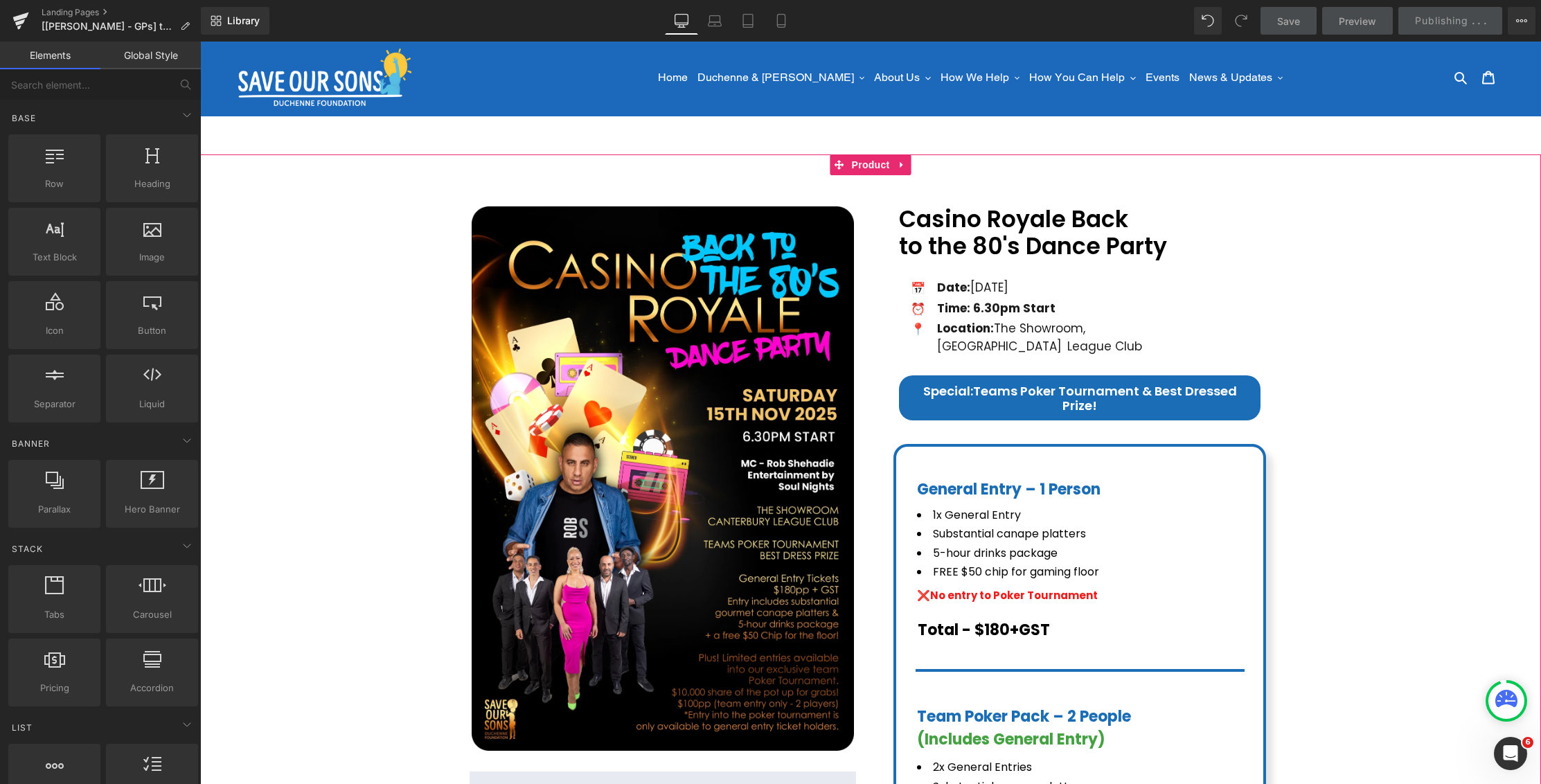
scroll to position [0, 0]
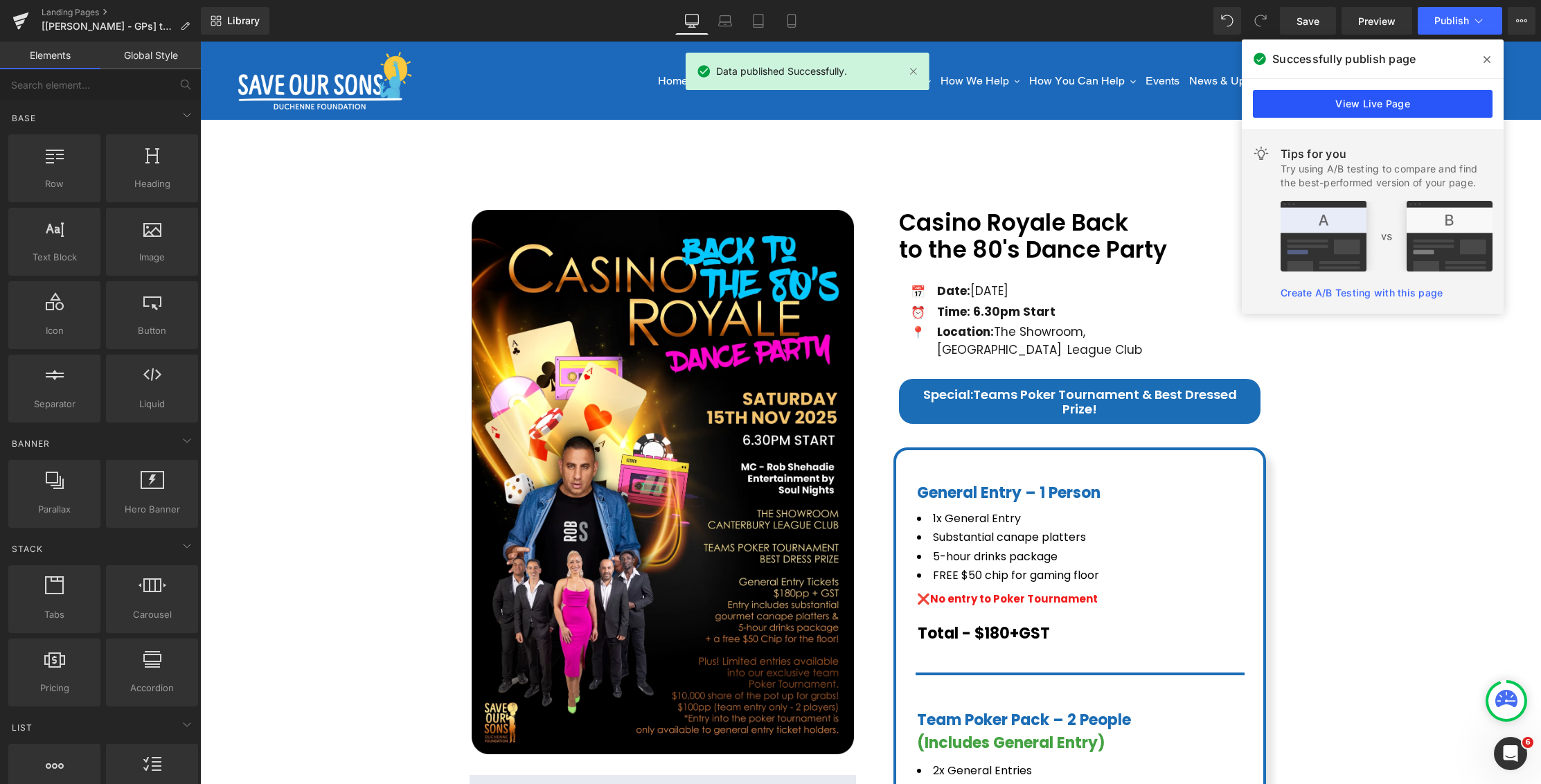
click at [734, 282] on link "View Live Page" at bounding box center [716, 291] width 35 height 19
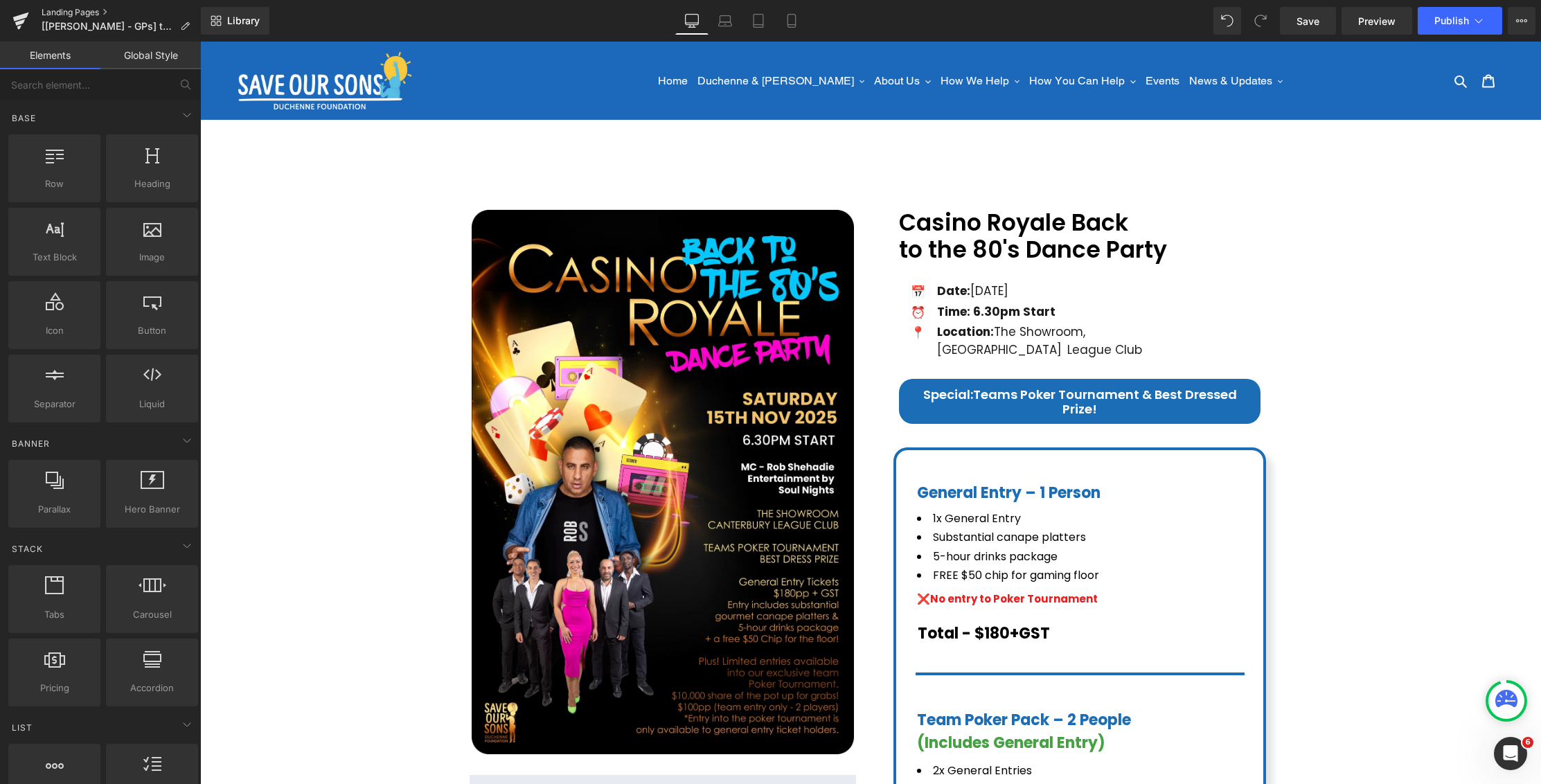
drag, startPoint x: 72, startPoint y: 7, endPoint x: 112, endPoint y: 14, distance: 40.6
click at [72, 7] on link "Landing Pages" at bounding box center [121, 12] width 159 height 11
